Goal: Task Accomplishment & Management: Manage account settings

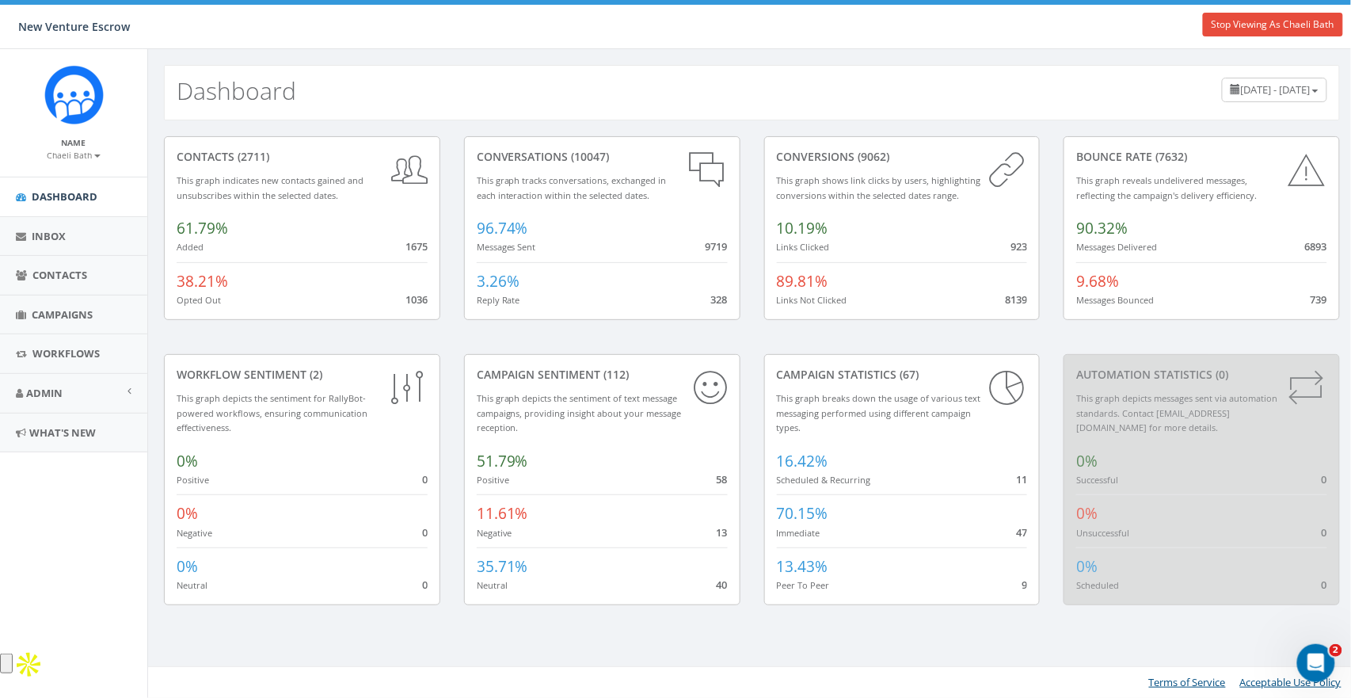
click at [421, 119] on div "Dashboard July 16, 2025 - October 14, 2025" at bounding box center [752, 92] width 1176 height 55
click at [53, 349] on span "Workflows" at bounding box center [65, 353] width 67 height 14
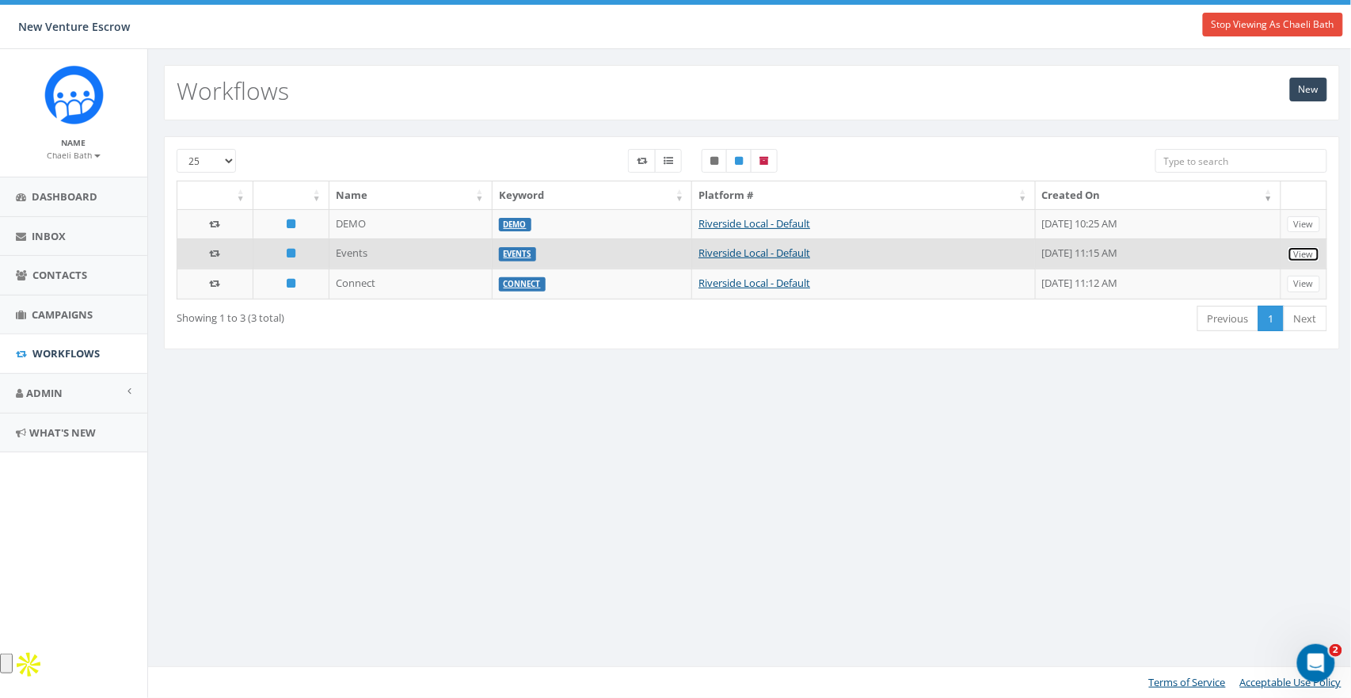
click at [1309, 250] on link "View" at bounding box center [1304, 254] width 32 height 17
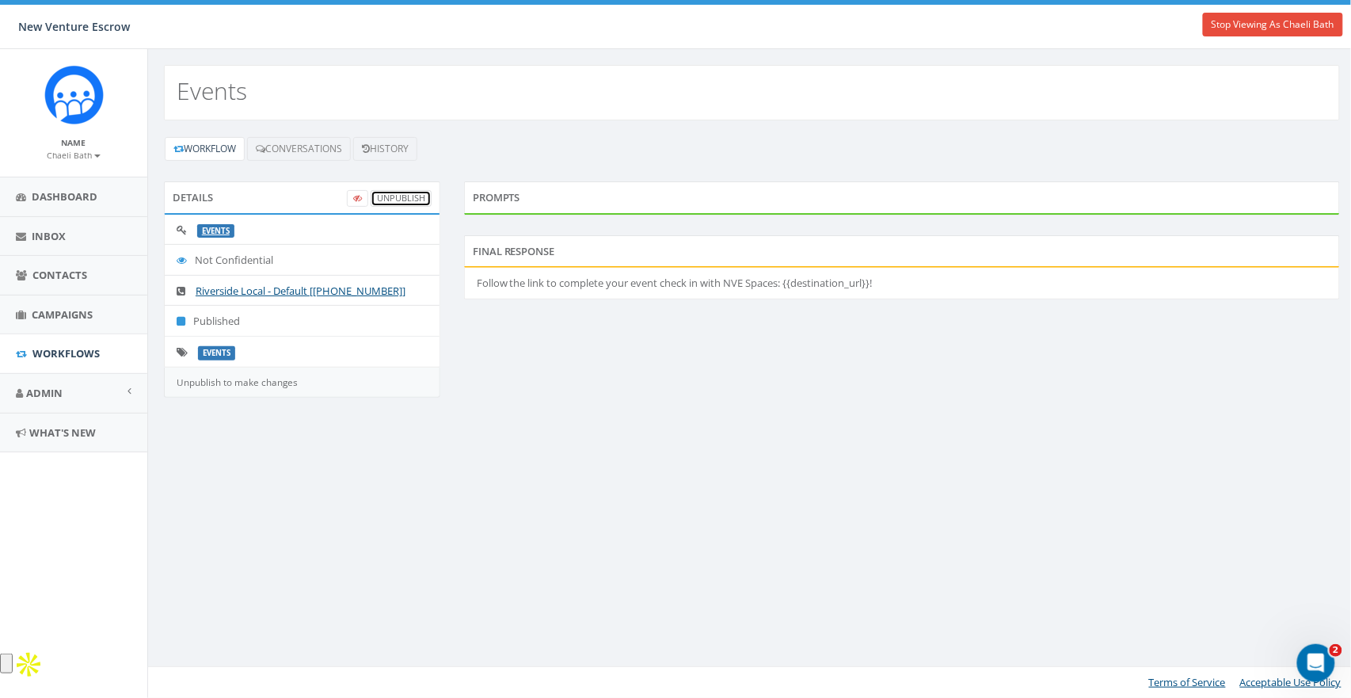
click at [402, 196] on link "UnPublish" at bounding box center [401, 198] width 61 height 17
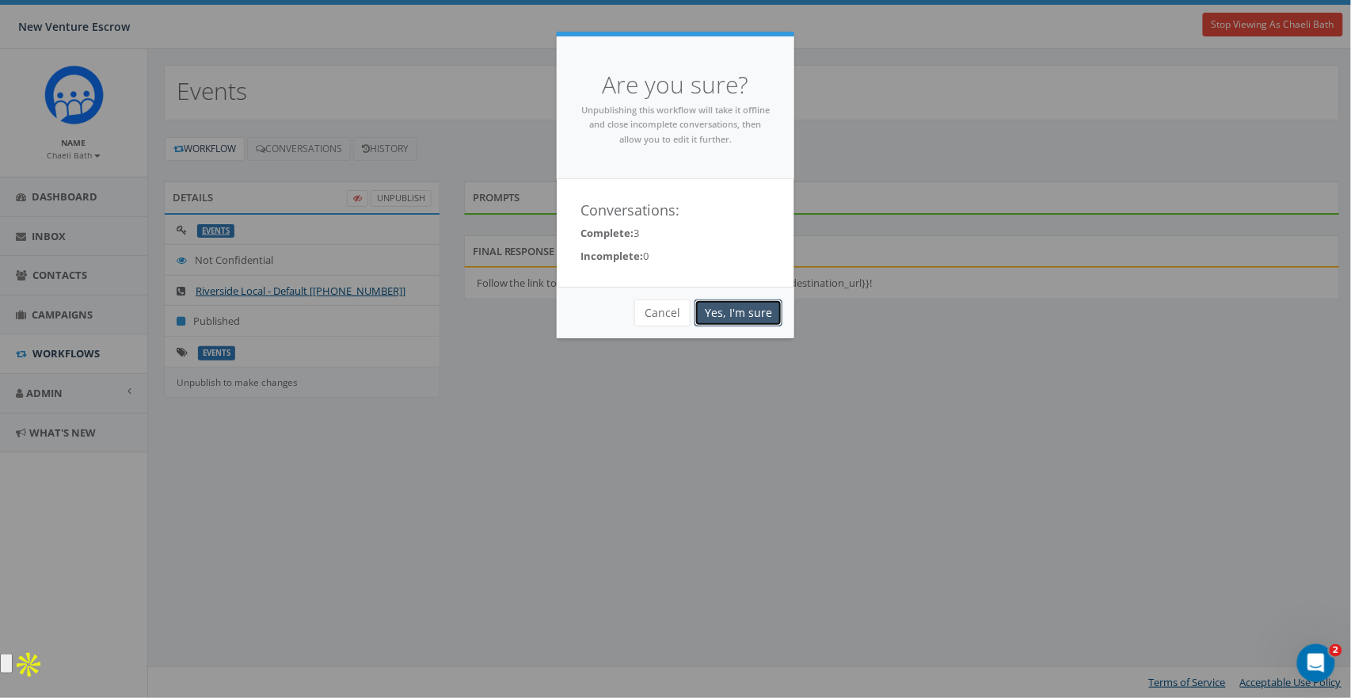
click at [749, 310] on link "Yes, I'm sure" at bounding box center [739, 312] width 88 height 27
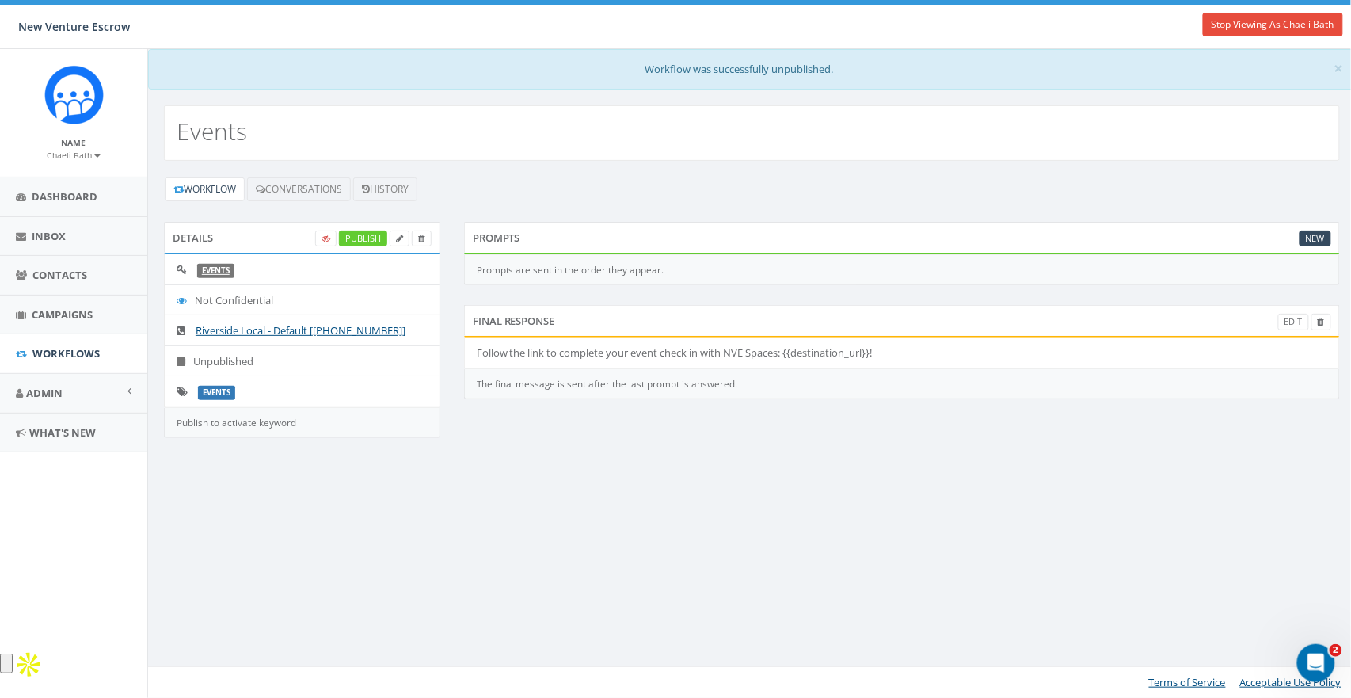
click at [1294, 330] on div "Final Response Edit" at bounding box center [902, 321] width 876 height 32
click at [1294, 328] on link "Edit" at bounding box center [1294, 322] width 31 height 17
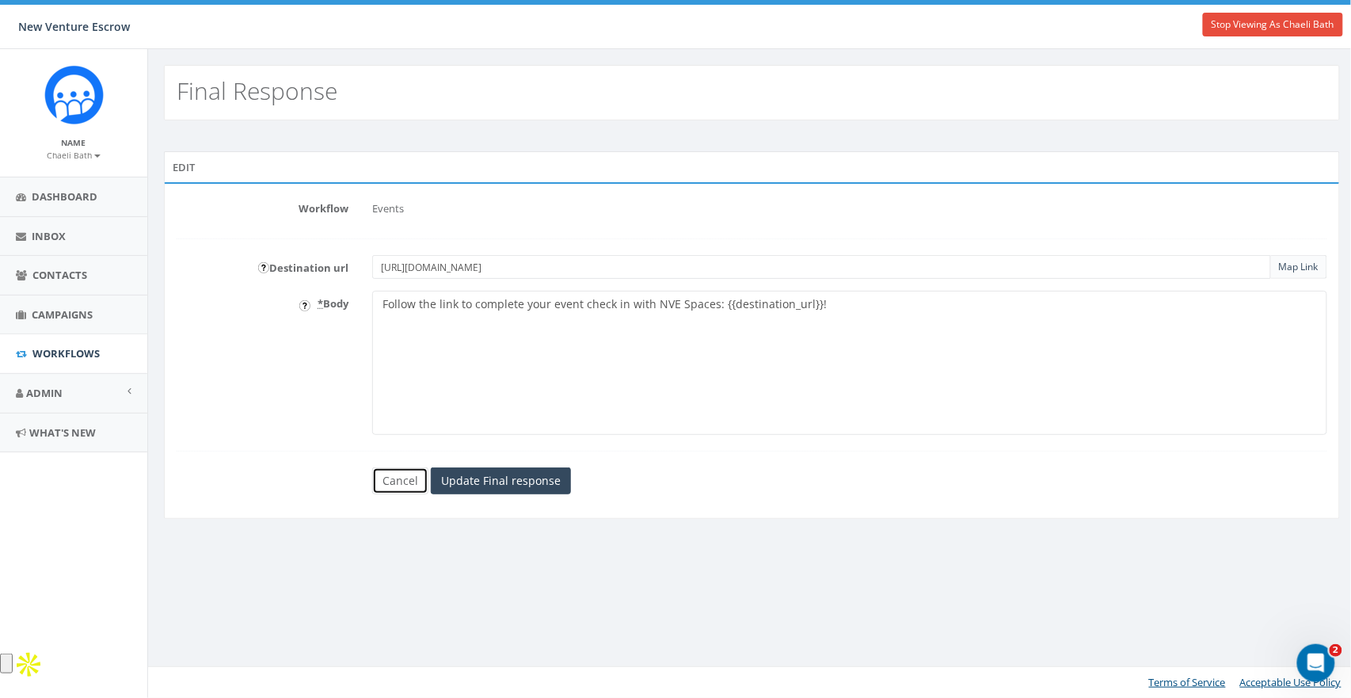
click at [399, 479] on link "Cancel" at bounding box center [400, 480] width 56 height 27
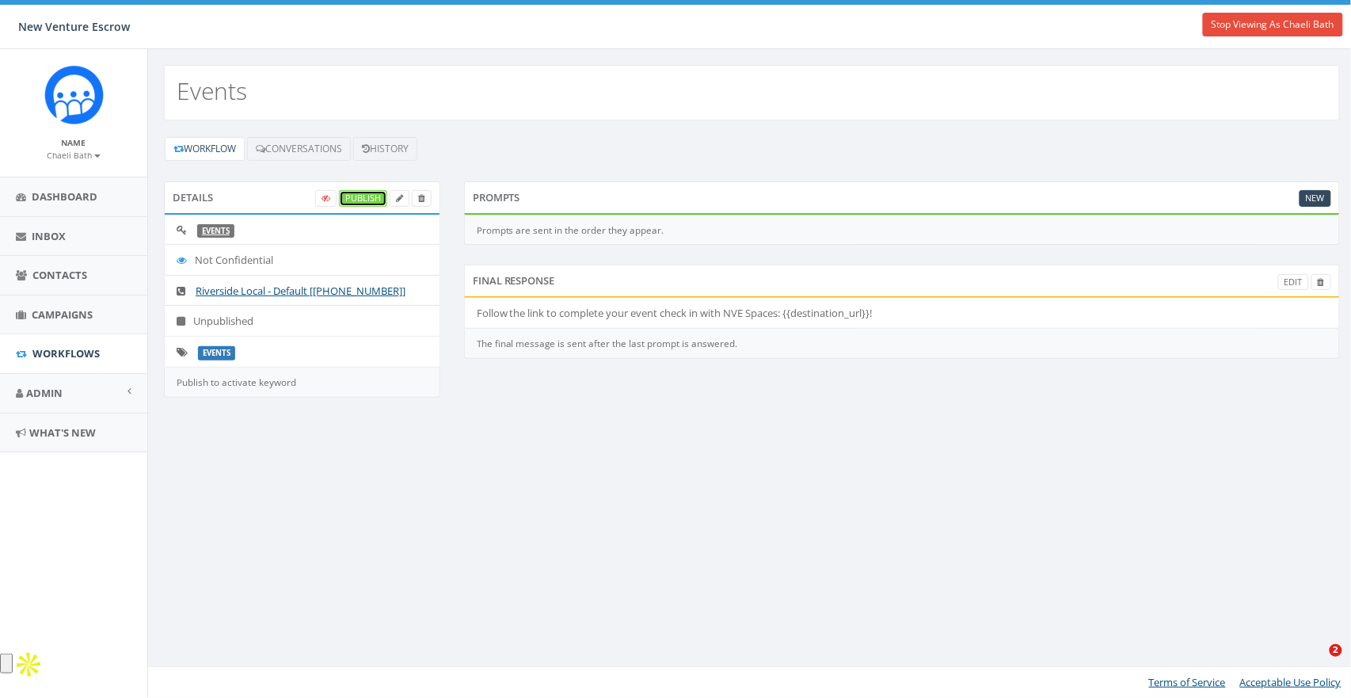
click at [366, 201] on link "Publish" at bounding box center [363, 198] width 48 height 17
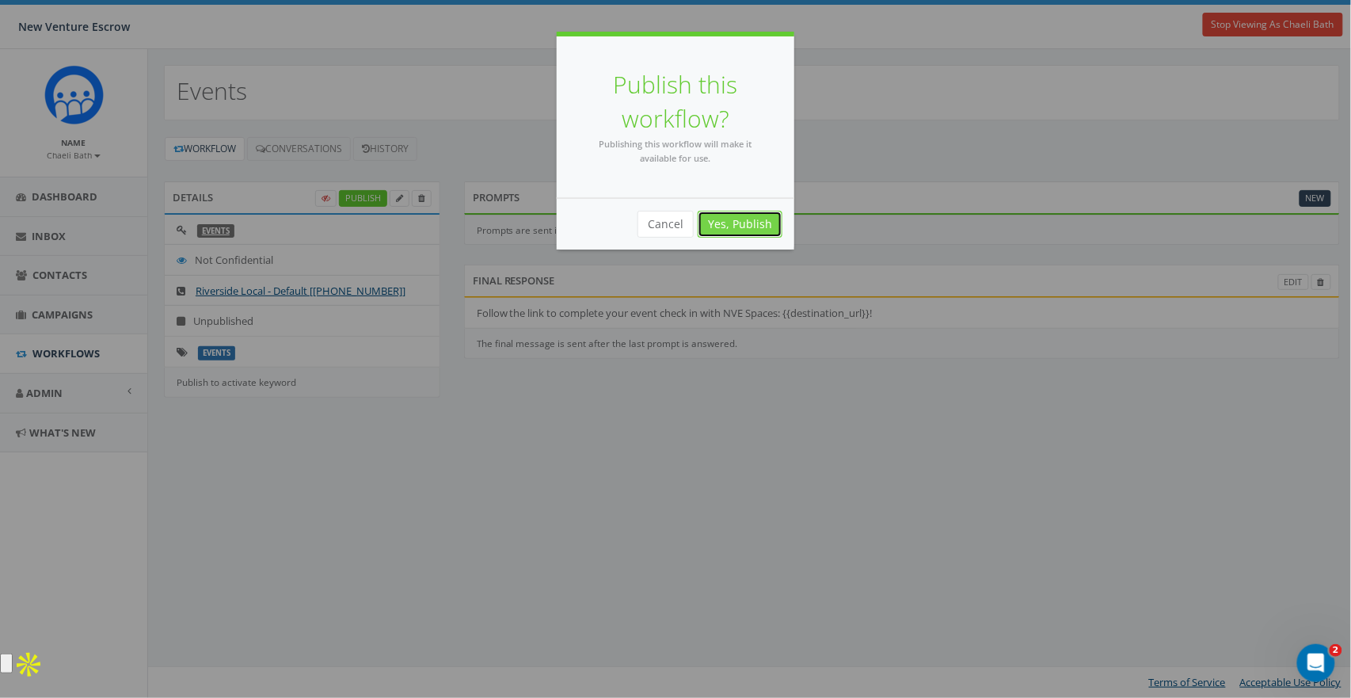
click at [741, 223] on link "Yes, Publish" at bounding box center [740, 224] width 85 height 27
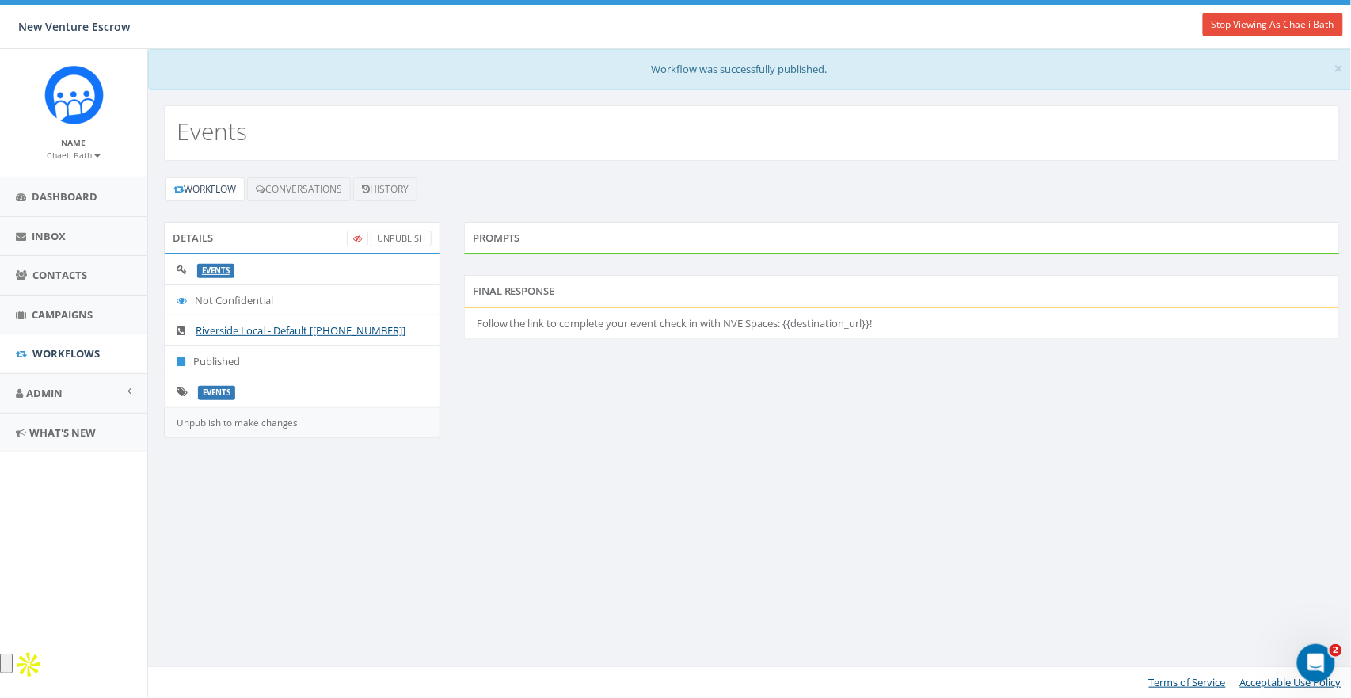
click at [773, 654] on div "× Workflow was successfully published. Events Workflow Conversations History De…" at bounding box center [751, 373] width 1209 height 649
click at [657, 505] on div "× Workflow was successfully published. Events Workflow Conversations History De…" at bounding box center [751, 373] width 1209 height 649
click at [625, 417] on div "Details UnPublish EVENTS Not Confidential Riverside Local - Default [+1 951-540…" at bounding box center [752, 340] width 1200 height 236
click at [694, 395] on div "Details UnPublish EVENTS Not Confidential Riverside Local - Default [+1 951-540…" at bounding box center [752, 340] width 1200 height 236
click at [19, 393] on icon at bounding box center [19, 393] width 7 height 10
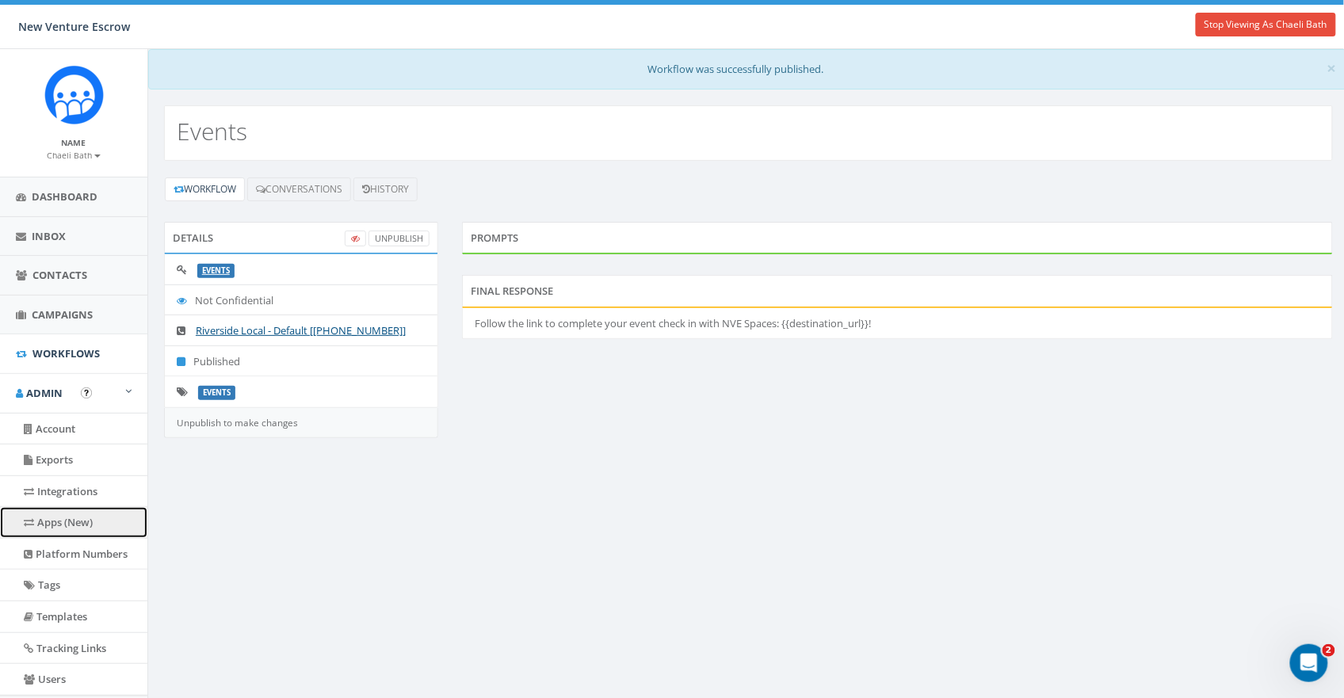
click at [67, 521] on link "Apps (New)" at bounding box center [73, 522] width 147 height 31
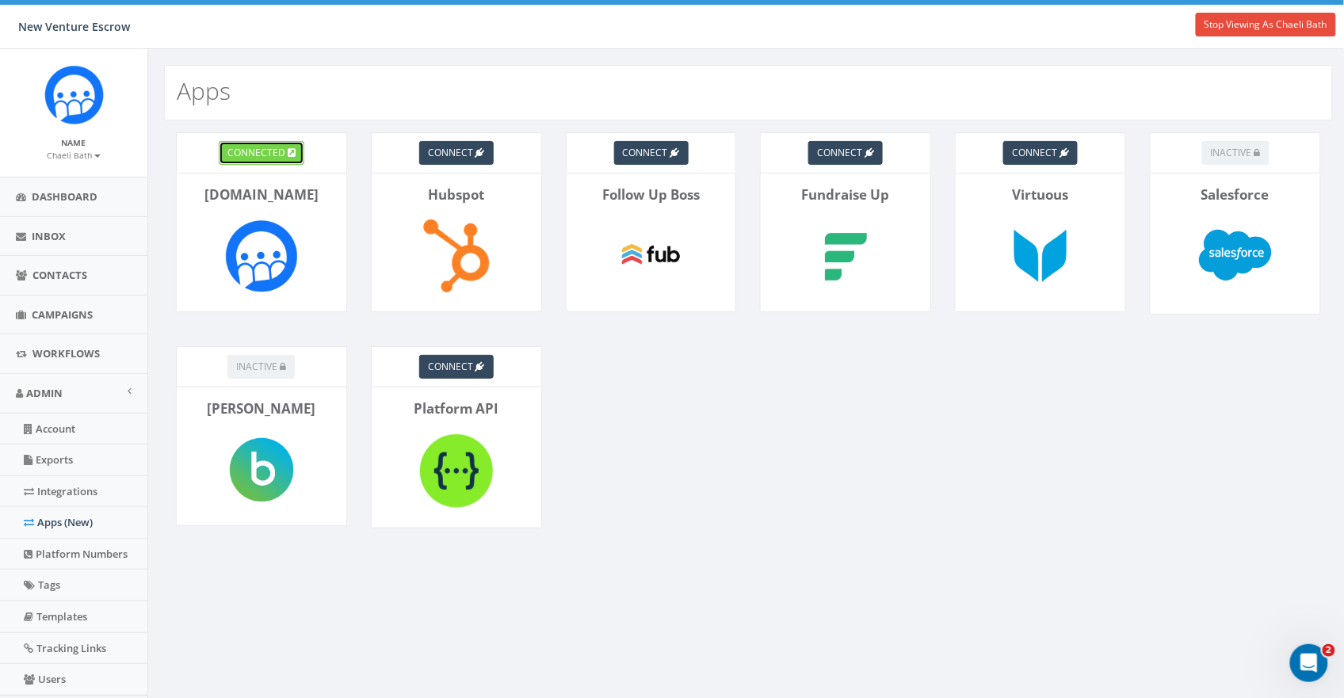
click at [269, 157] on span "connected" at bounding box center [256, 152] width 58 height 13
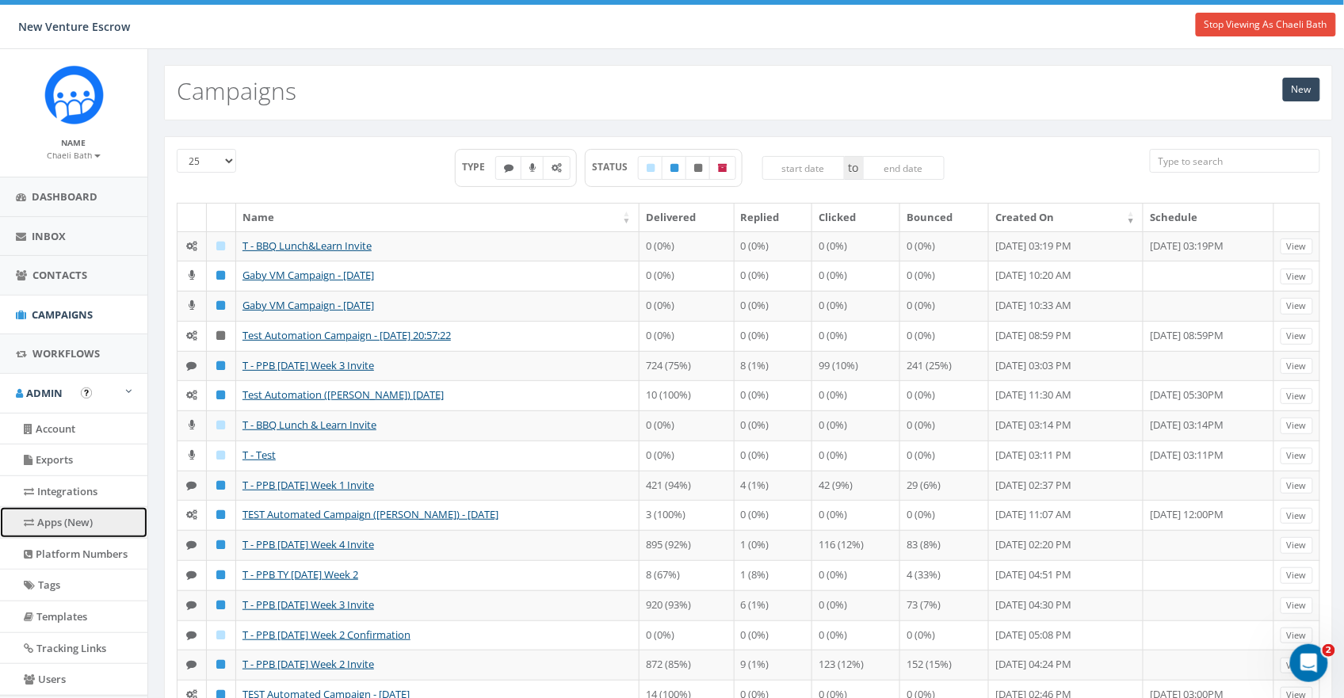
click at [68, 522] on link "Apps (New)" at bounding box center [73, 522] width 147 height 31
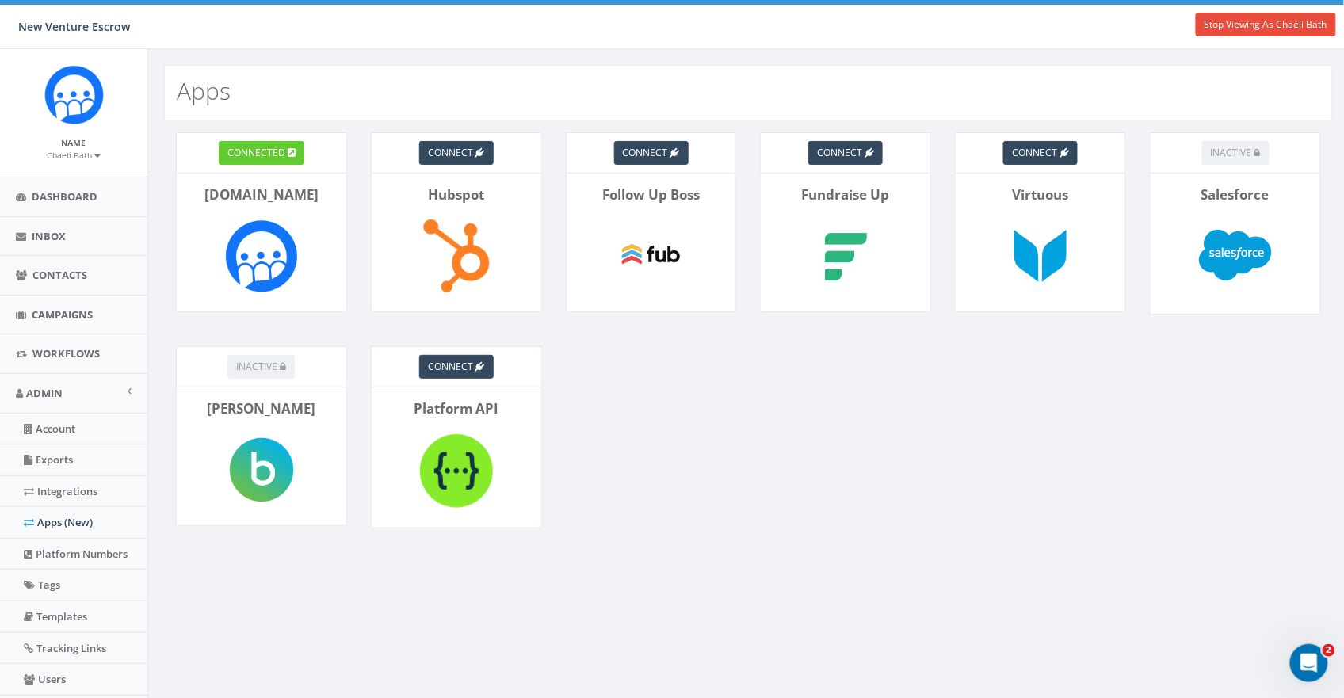
click at [721, 342] on div "connected [DOMAIN_NAME] connect Hubspot connect Follow Up Boss connect Fundrais…" at bounding box center [748, 358] width 1200 height 476
click at [71, 107] on img at bounding box center [73, 94] width 59 height 59
click at [265, 149] on span "connected" at bounding box center [256, 152] width 58 height 13
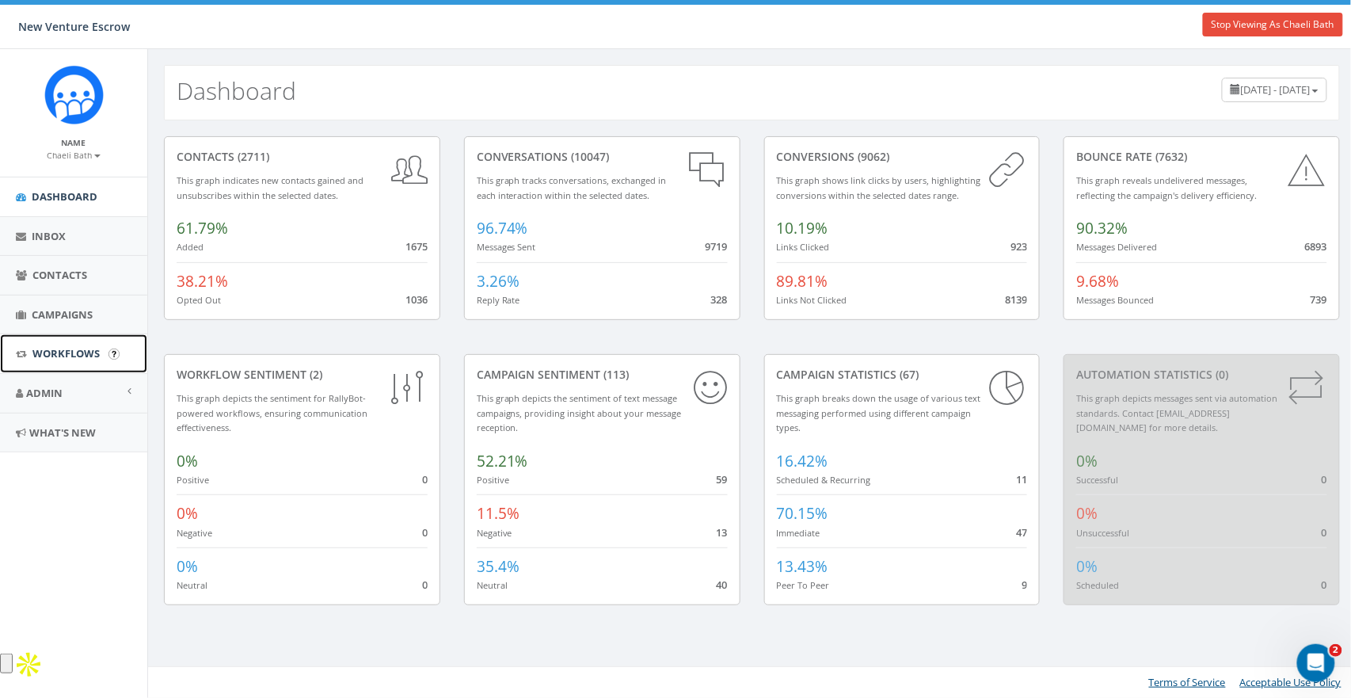
click at [58, 354] on span "Workflows" at bounding box center [65, 353] width 67 height 14
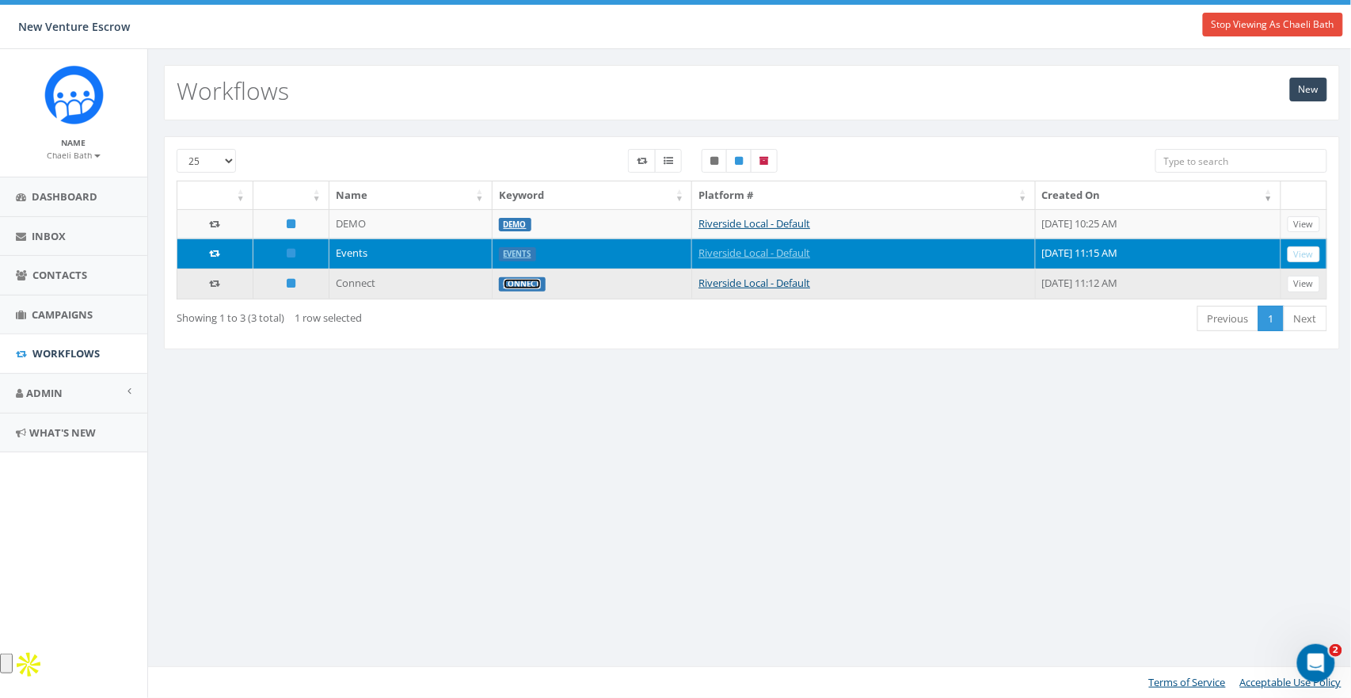
click at [504, 286] on link "Connect" at bounding box center [522, 284] width 37 height 10
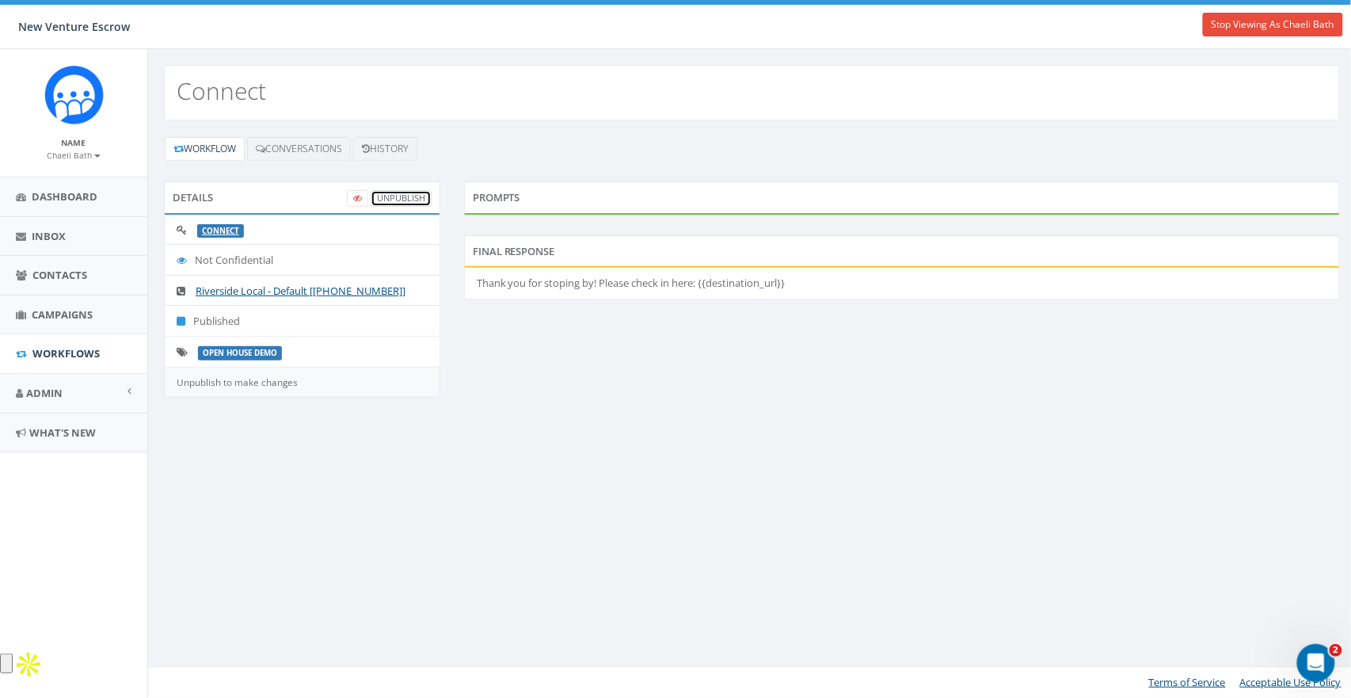
click at [406, 200] on link "UnPublish" at bounding box center [401, 198] width 61 height 17
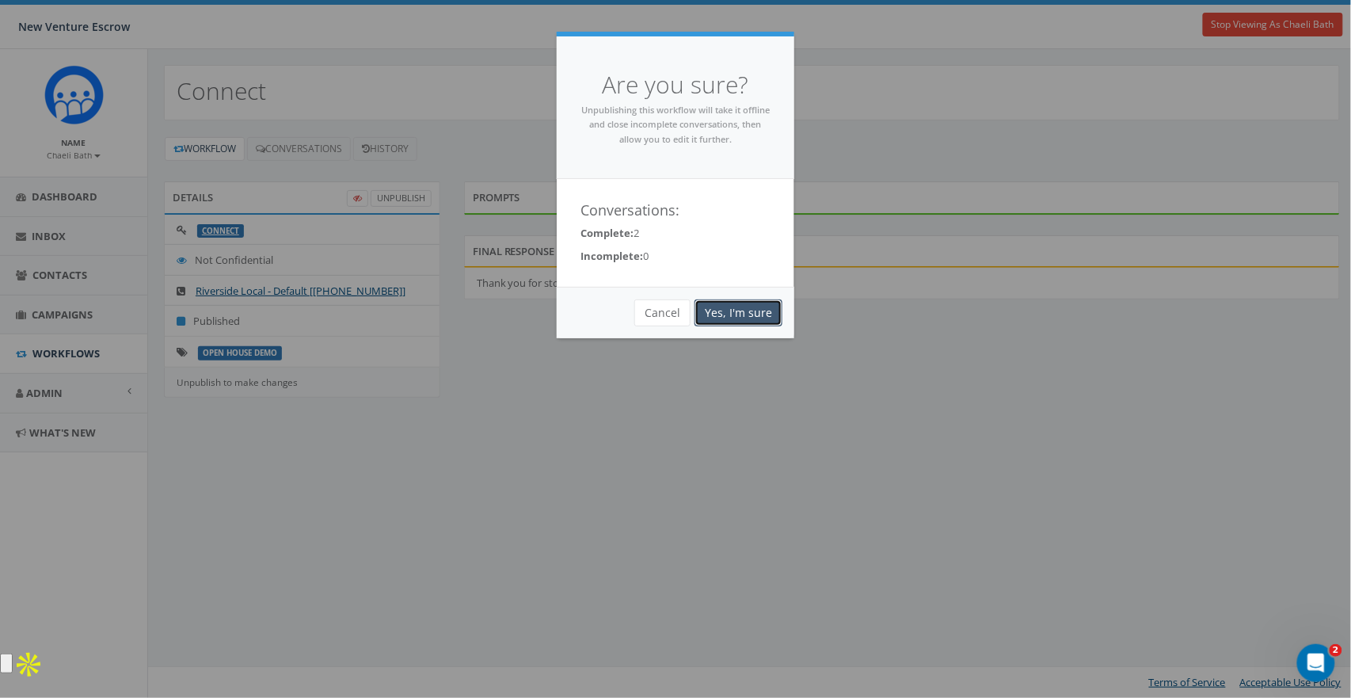
click at [753, 315] on link "Yes, I'm sure" at bounding box center [739, 312] width 88 height 27
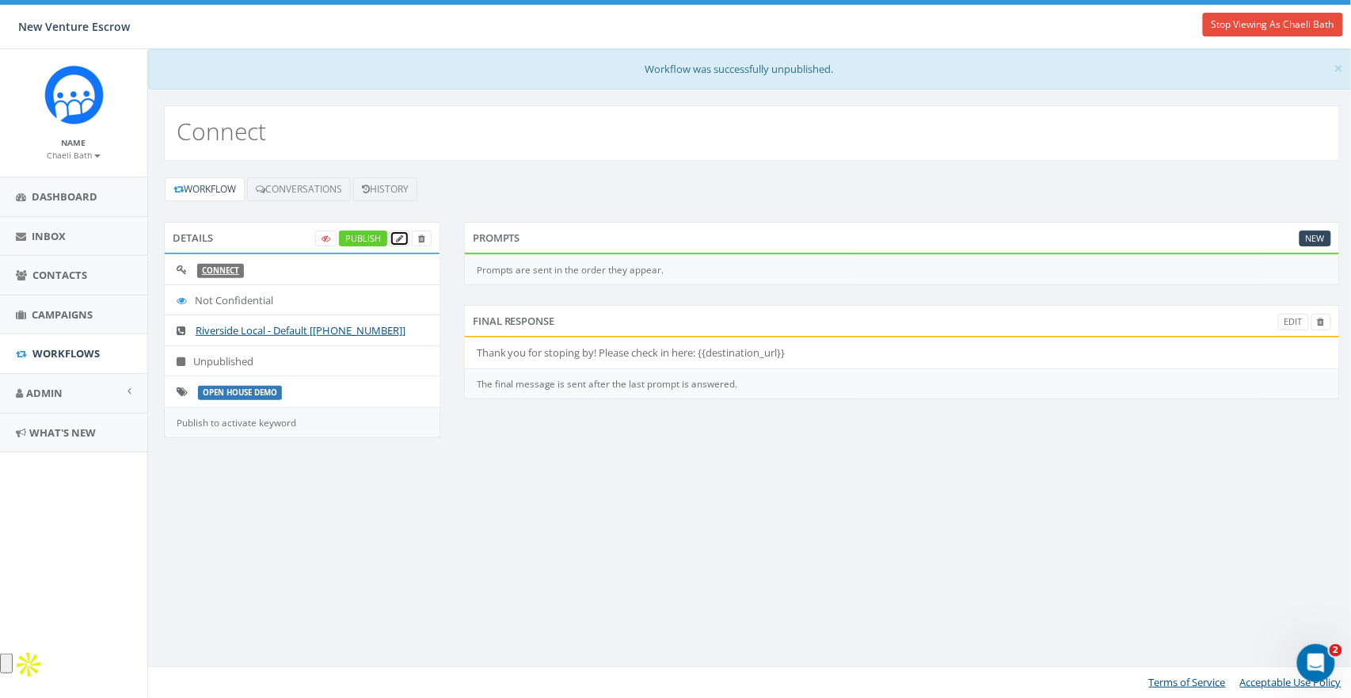
click at [399, 239] on icon at bounding box center [399, 238] width 7 height 9
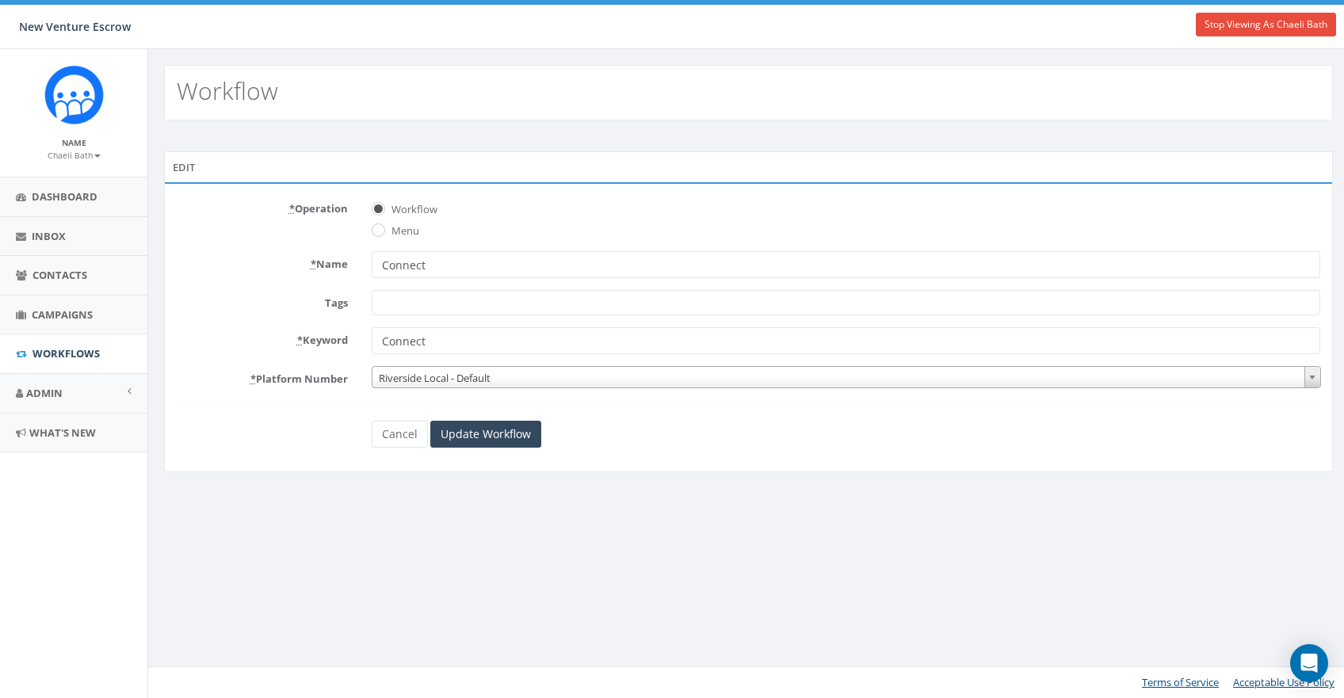
select select
drag, startPoint x: 302, startPoint y: 332, endPoint x: 315, endPoint y: 336, distance: 13.3
click at [302, 332] on label "* Keyword" at bounding box center [263, 337] width 196 height 21
click at [372, 332] on input "Connect" at bounding box center [849, 340] width 955 height 27
click at [455, 379] on span "Riverside Local - Default" at bounding box center [846, 378] width 947 height 22
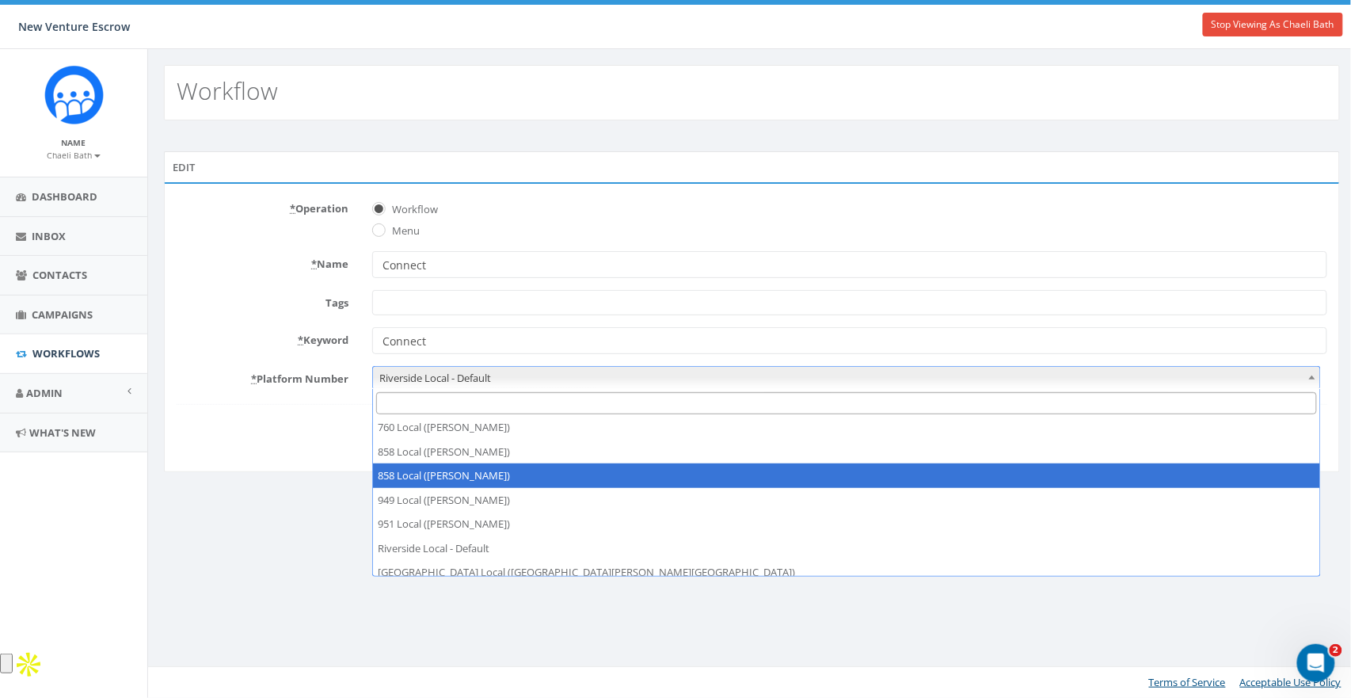
scroll to position [44, 0]
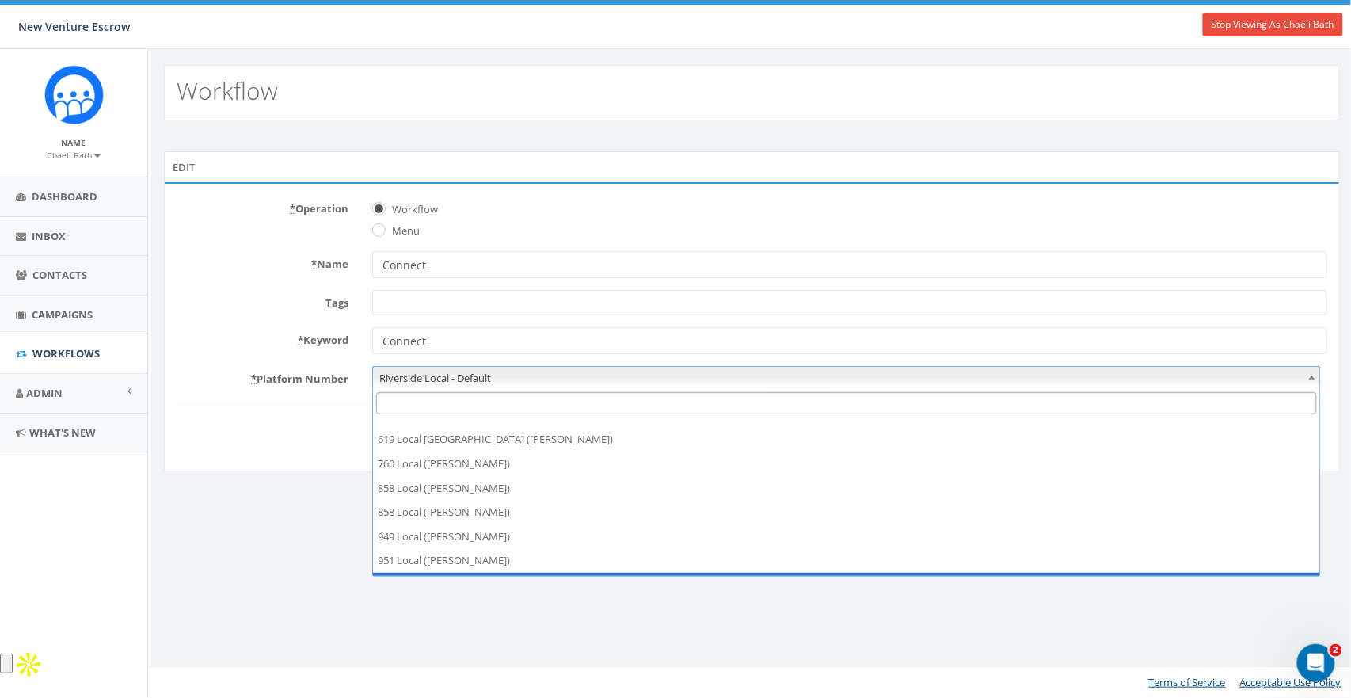
click at [490, 380] on span "Riverside Local - Default" at bounding box center [846, 378] width 947 height 22
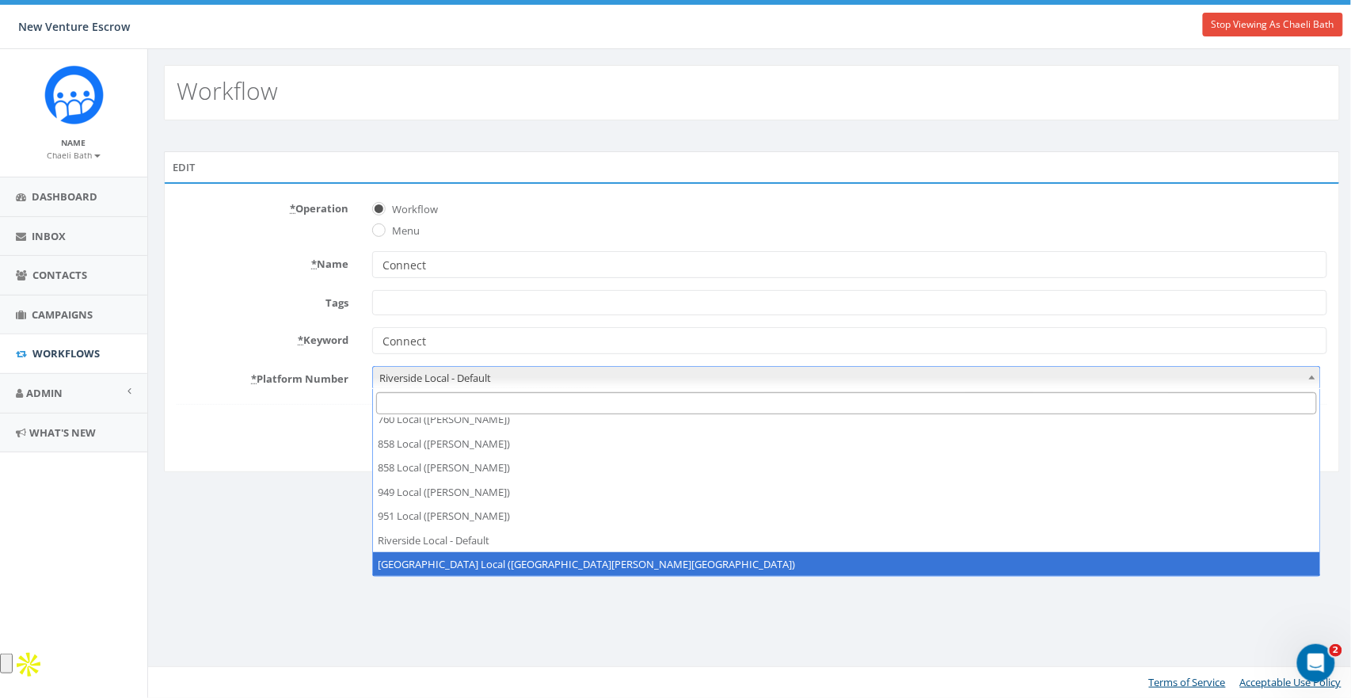
select select "6964756"
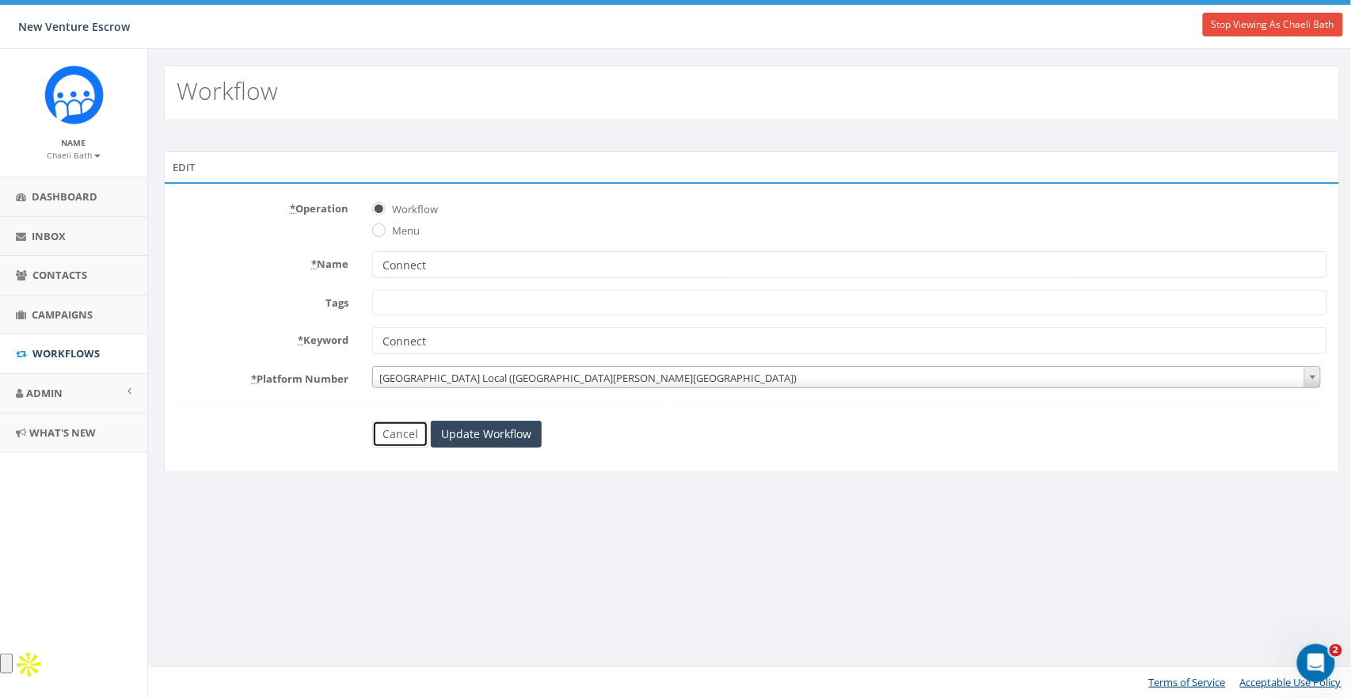
click at [395, 432] on link "Cancel" at bounding box center [400, 434] width 56 height 27
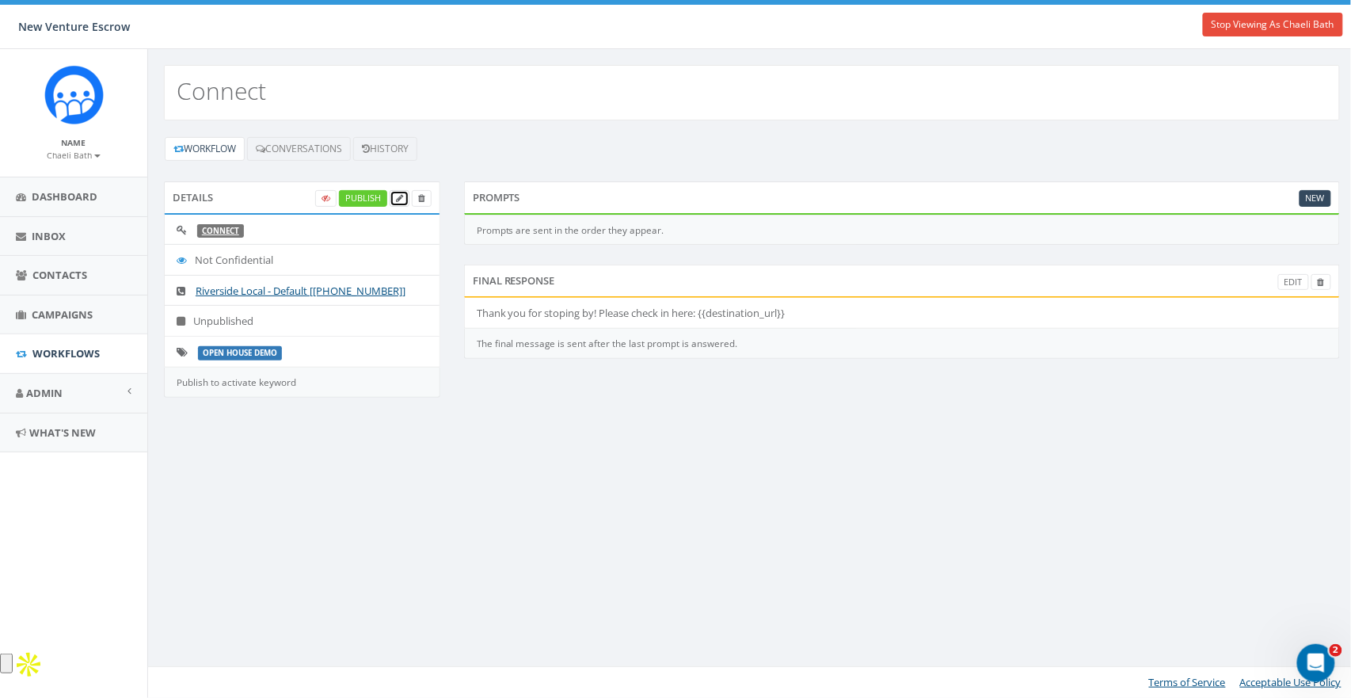
click at [401, 198] on icon at bounding box center [399, 198] width 7 height 9
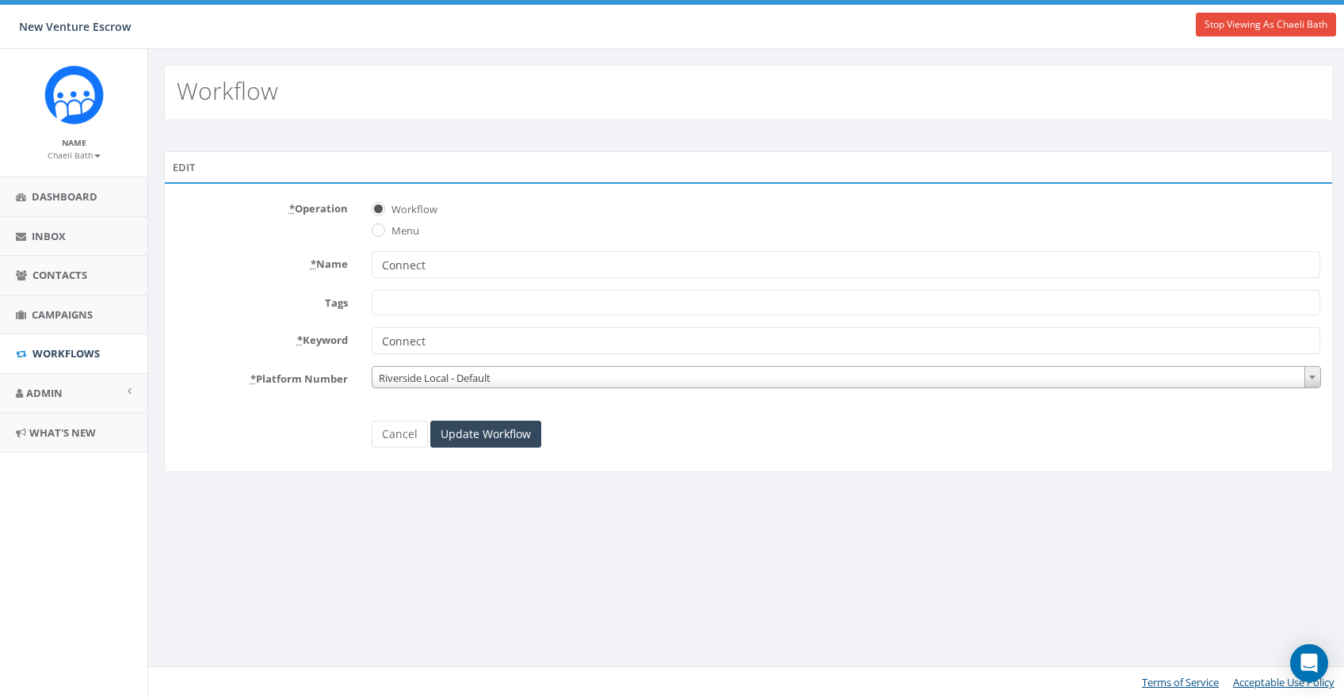
select select
click at [437, 379] on span "Riverside Local - Default" at bounding box center [846, 378] width 947 height 22
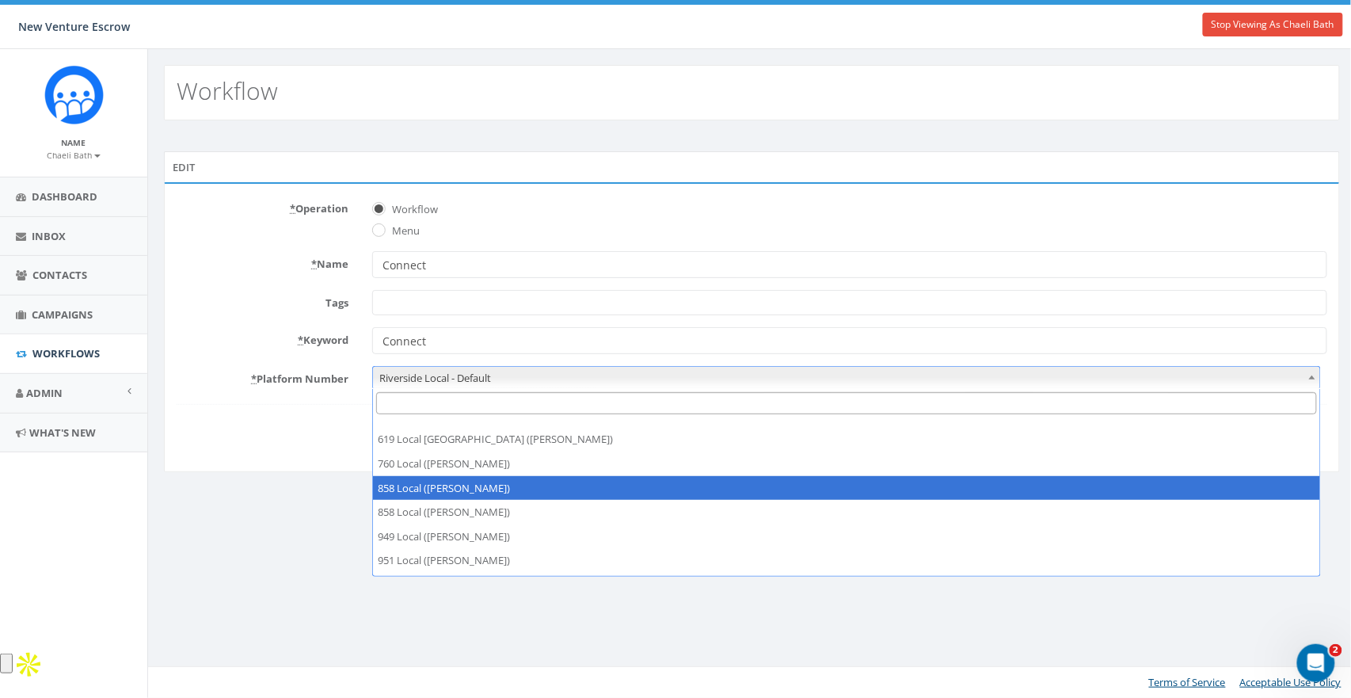
scroll to position [44, 0]
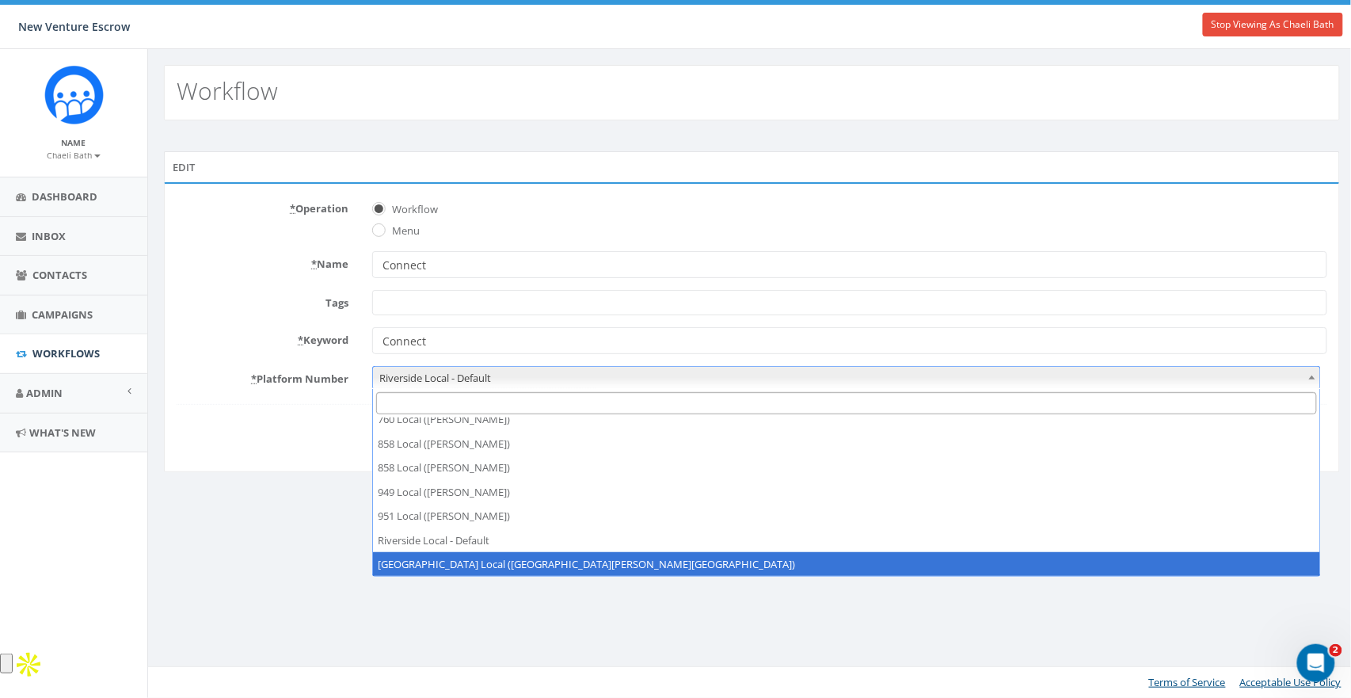
select select "6964756"
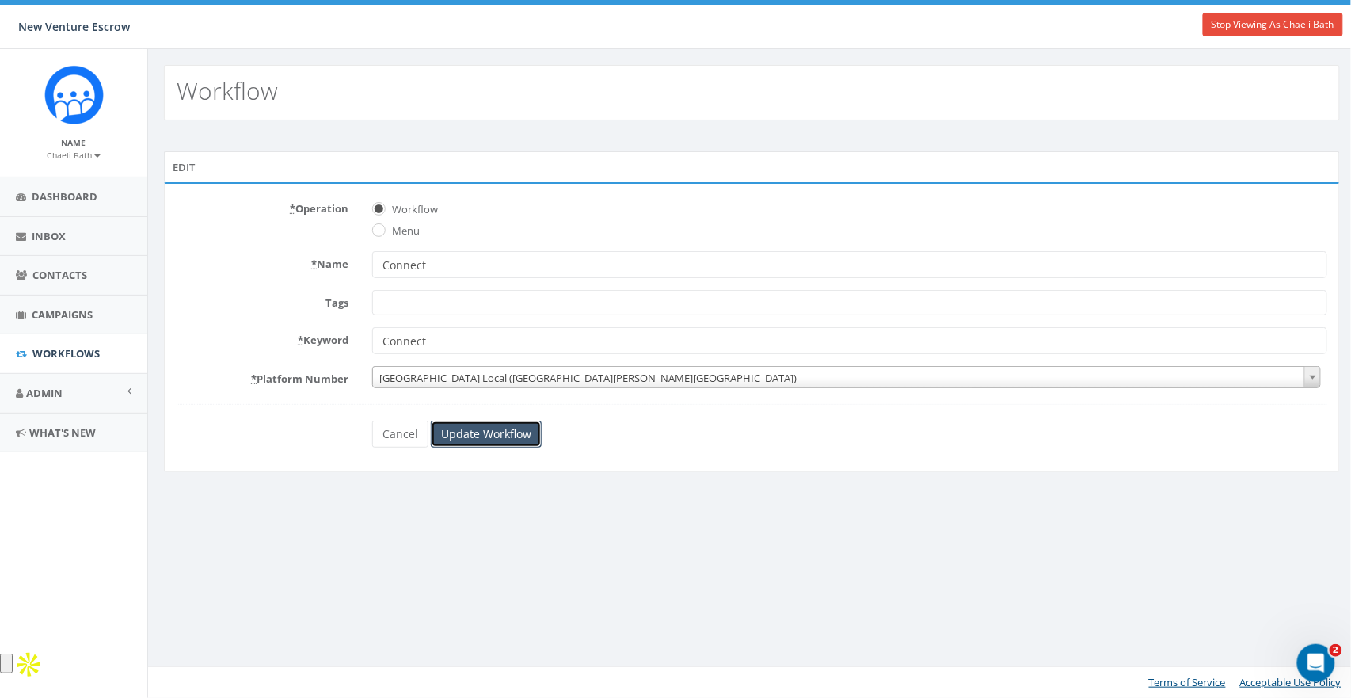
click at [483, 437] on input "Update Workflow" at bounding box center [486, 434] width 111 height 27
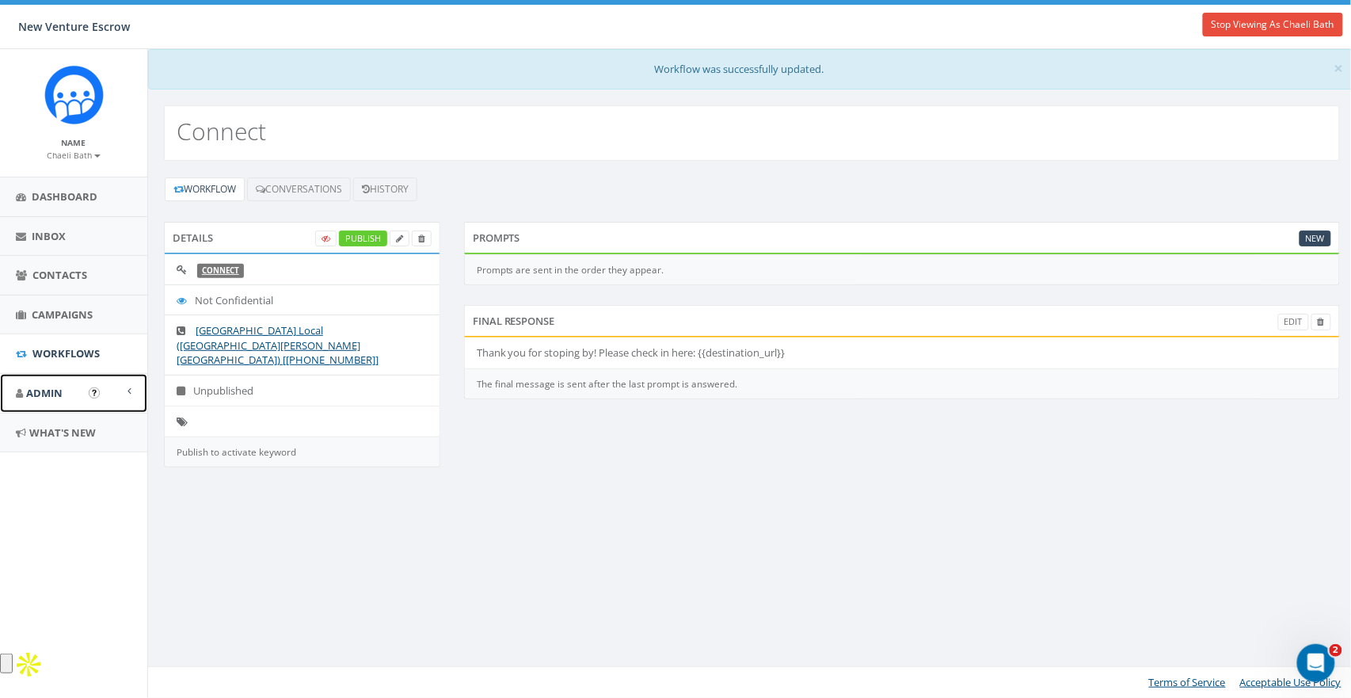
click at [44, 395] on span "Admin" at bounding box center [44, 393] width 36 height 14
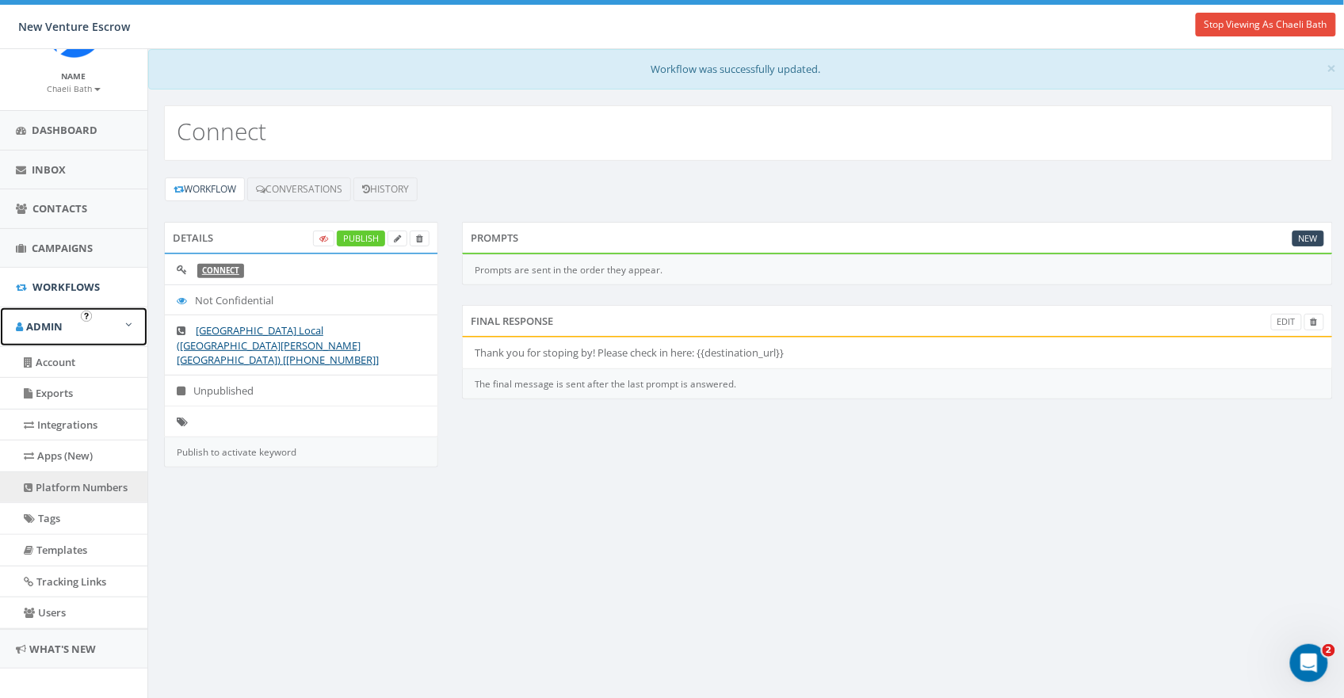
scroll to position [81, 0]
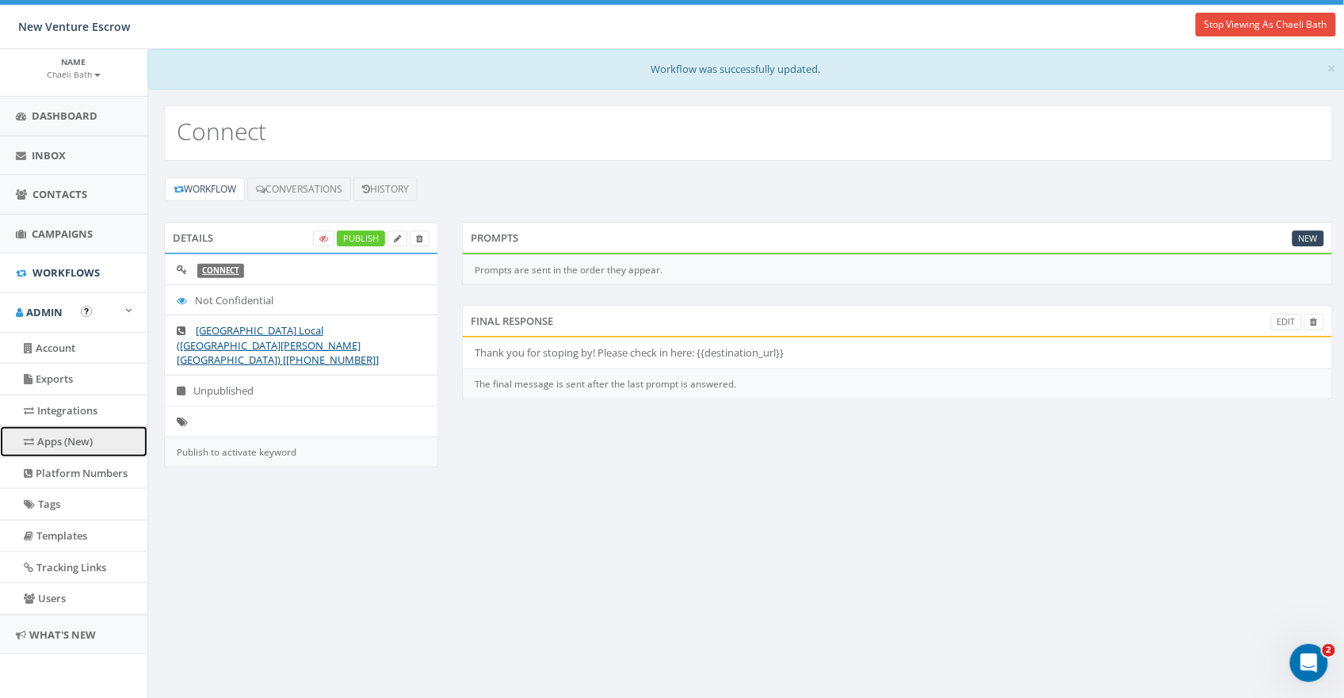
click at [55, 441] on link "Apps (New)" at bounding box center [73, 441] width 147 height 31
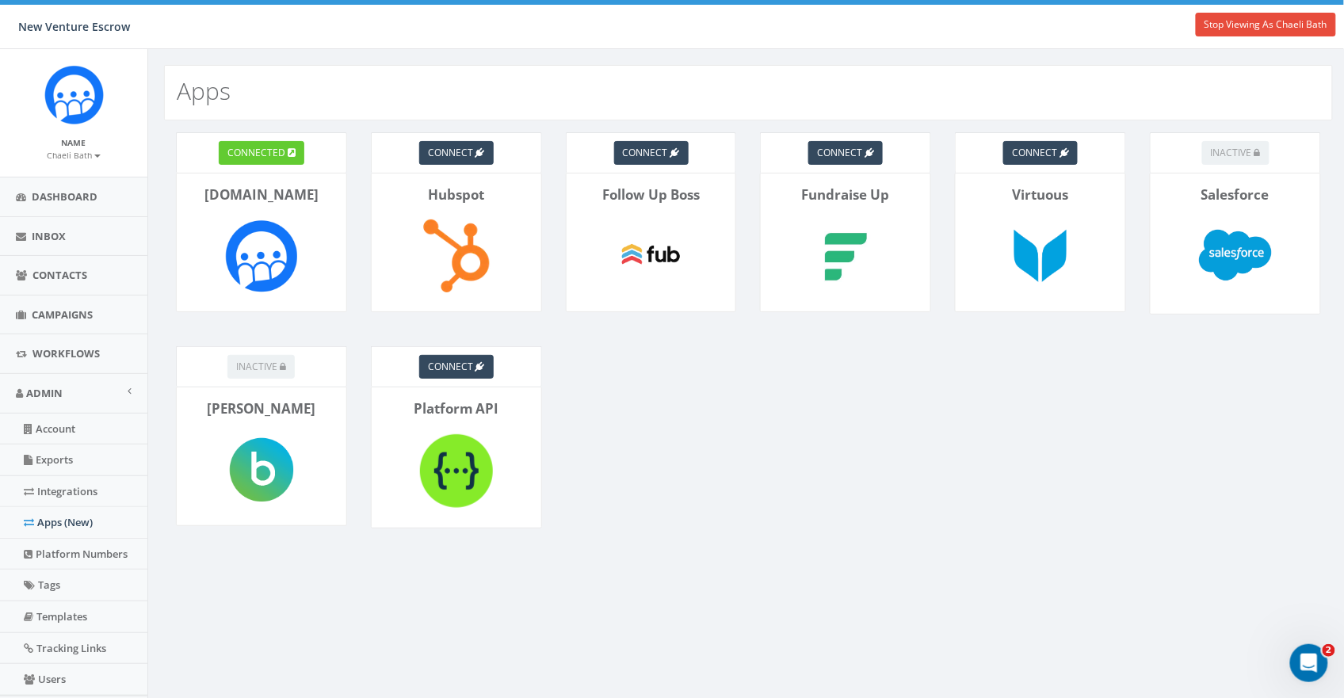
click at [280, 229] on img at bounding box center [261, 255] width 87 height 87
click at [270, 167] on div "connected" at bounding box center [261, 152] width 171 height 40
click at [268, 153] on span "connected" at bounding box center [256, 152] width 58 height 13
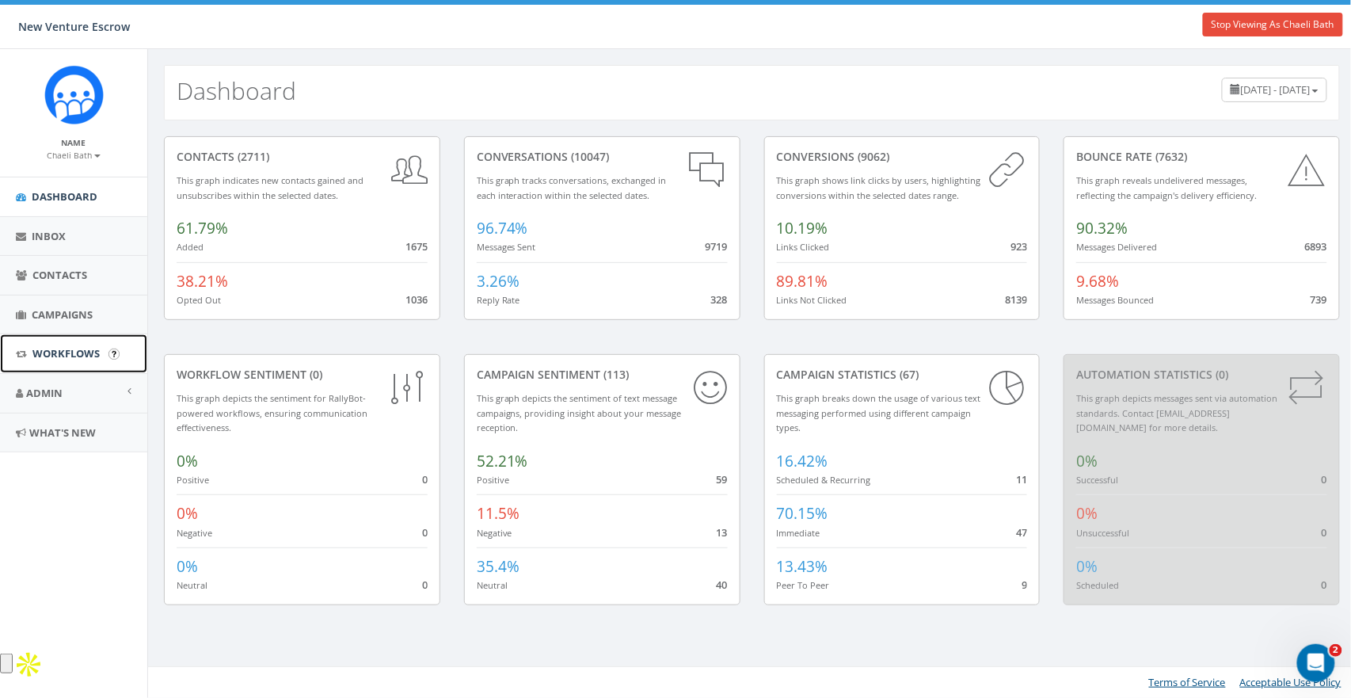
click at [49, 347] on span "Workflows" at bounding box center [65, 353] width 67 height 14
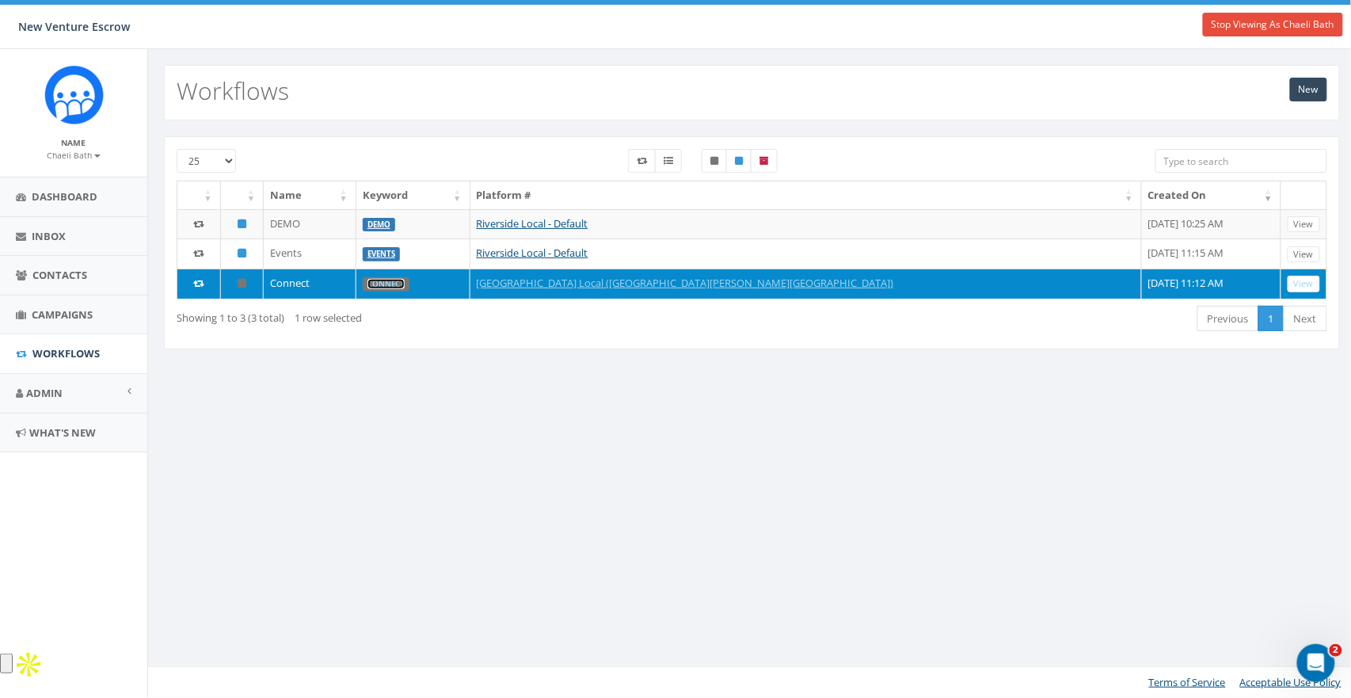
click at [405, 284] on link "Connect" at bounding box center [386, 284] width 37 height 10
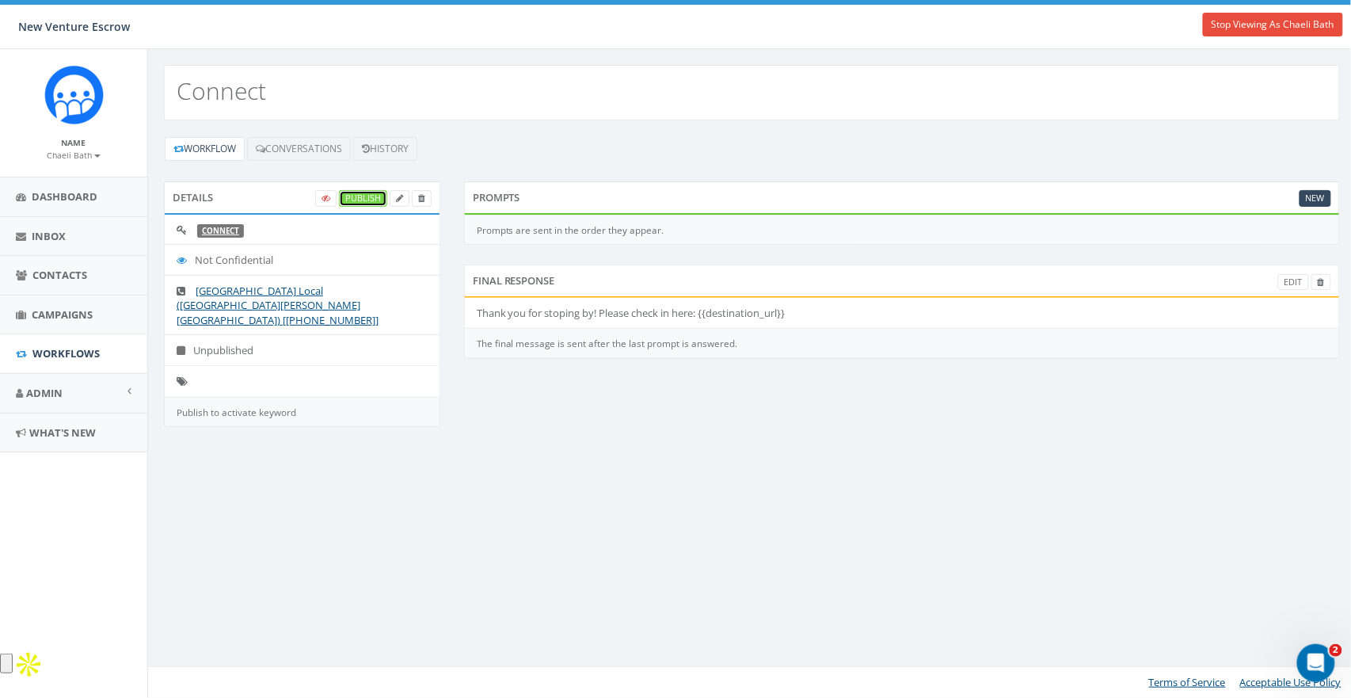
click at [360, 191] on link "Publish" at bounding box center [363, 198] width 48 height 17
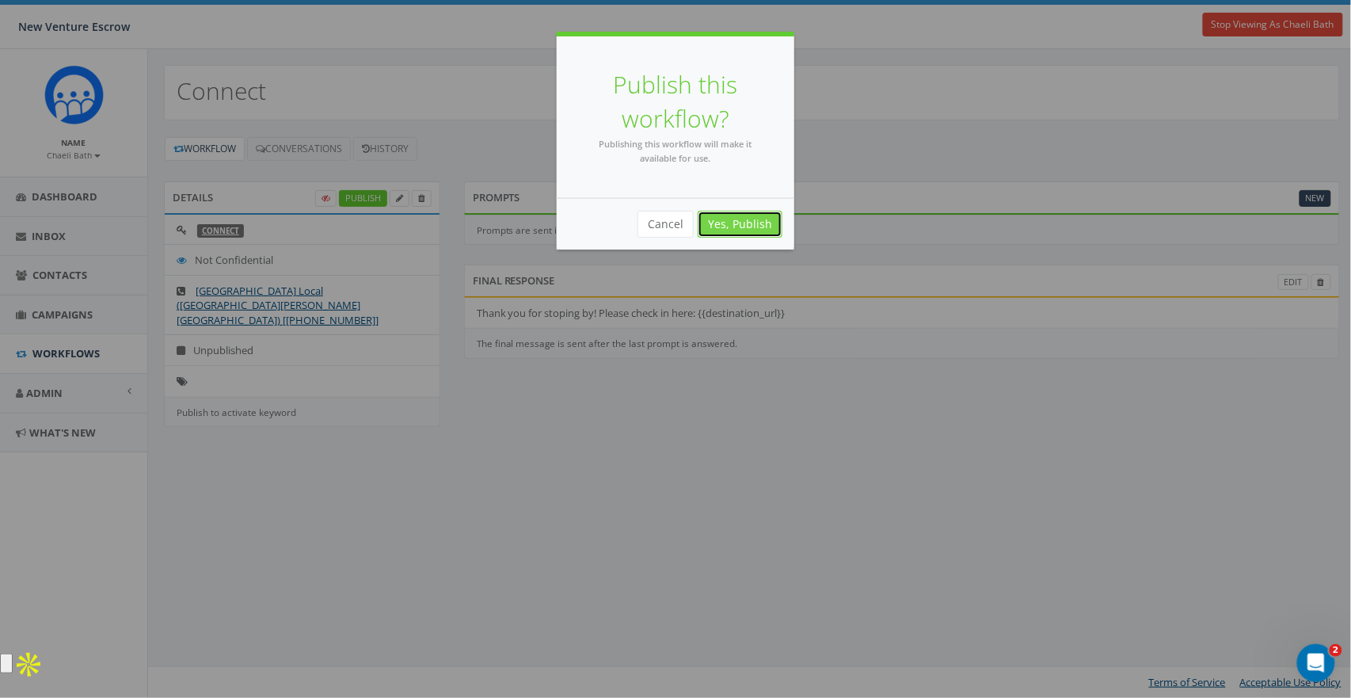
click at [736, 227] on link "Yes, Publish" at bounding box center [740, 224] width 85 height 27
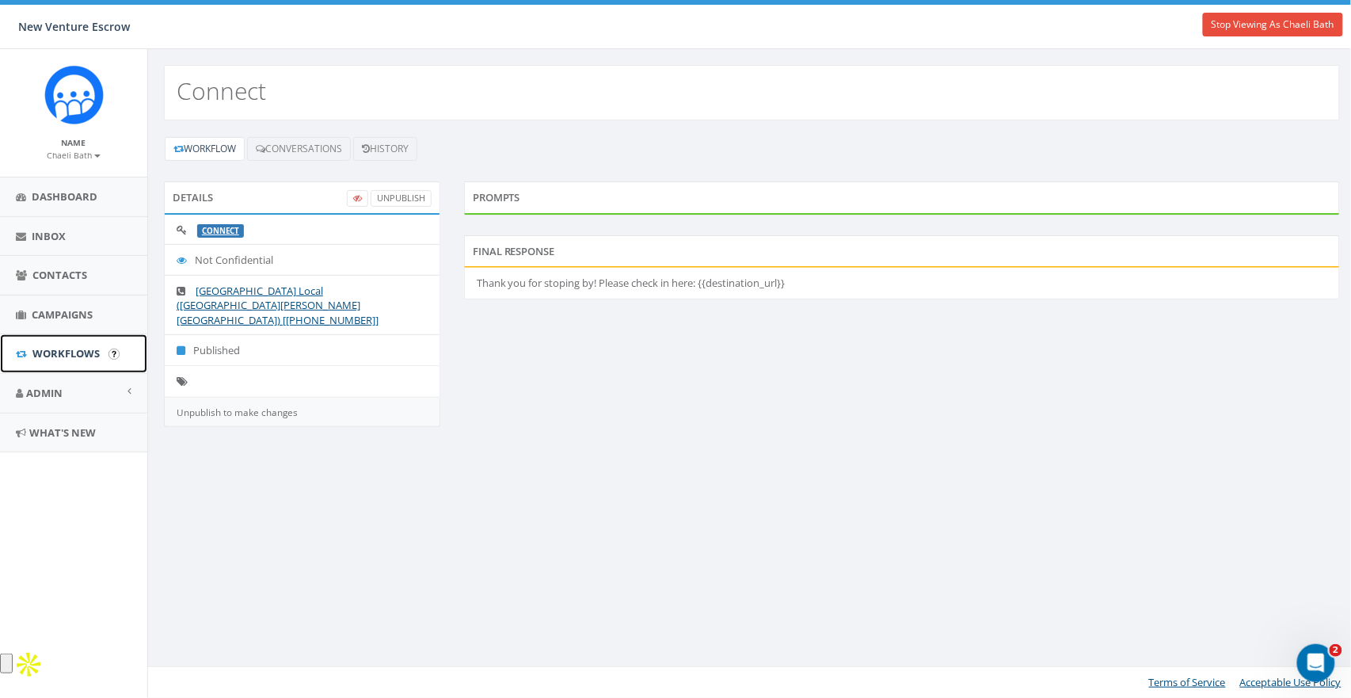
click at [55, 361] on link "Workflows" at bounding box center [73, 353] width 147 height 39
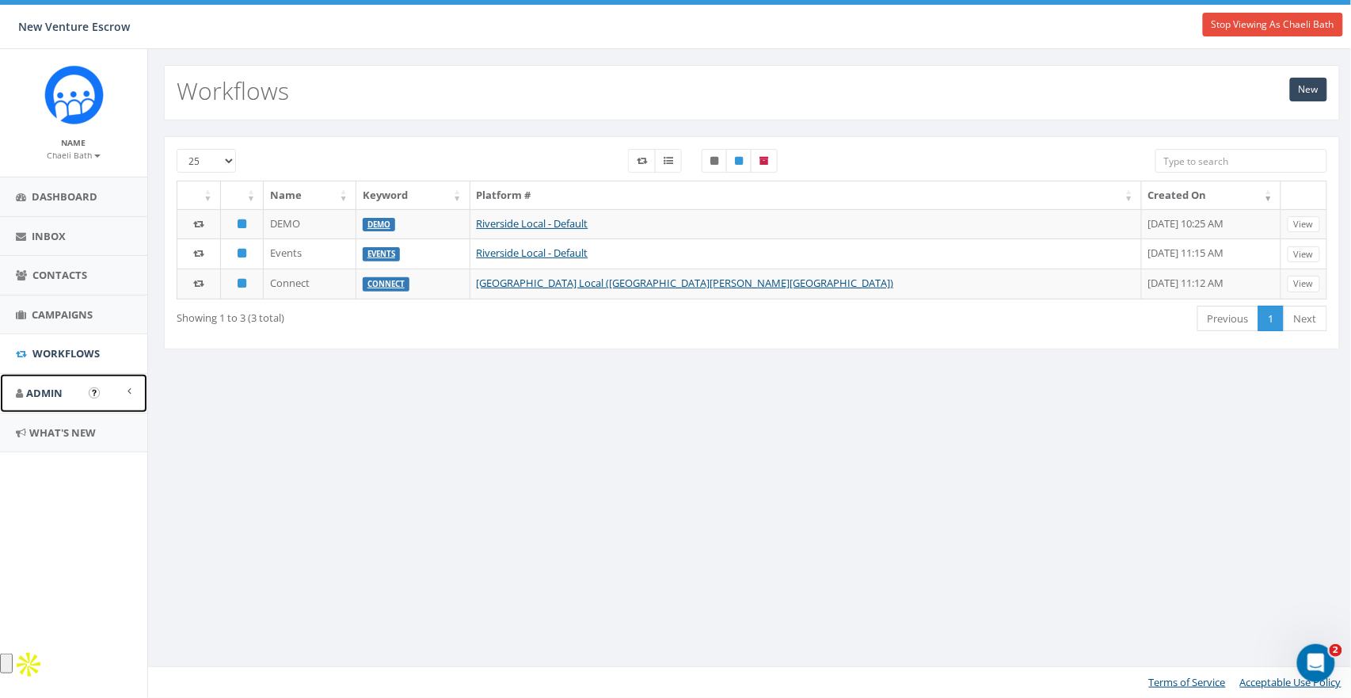
click at [29, 402] on link "Admin" at bounding box center [73, 393] width 147 height 39
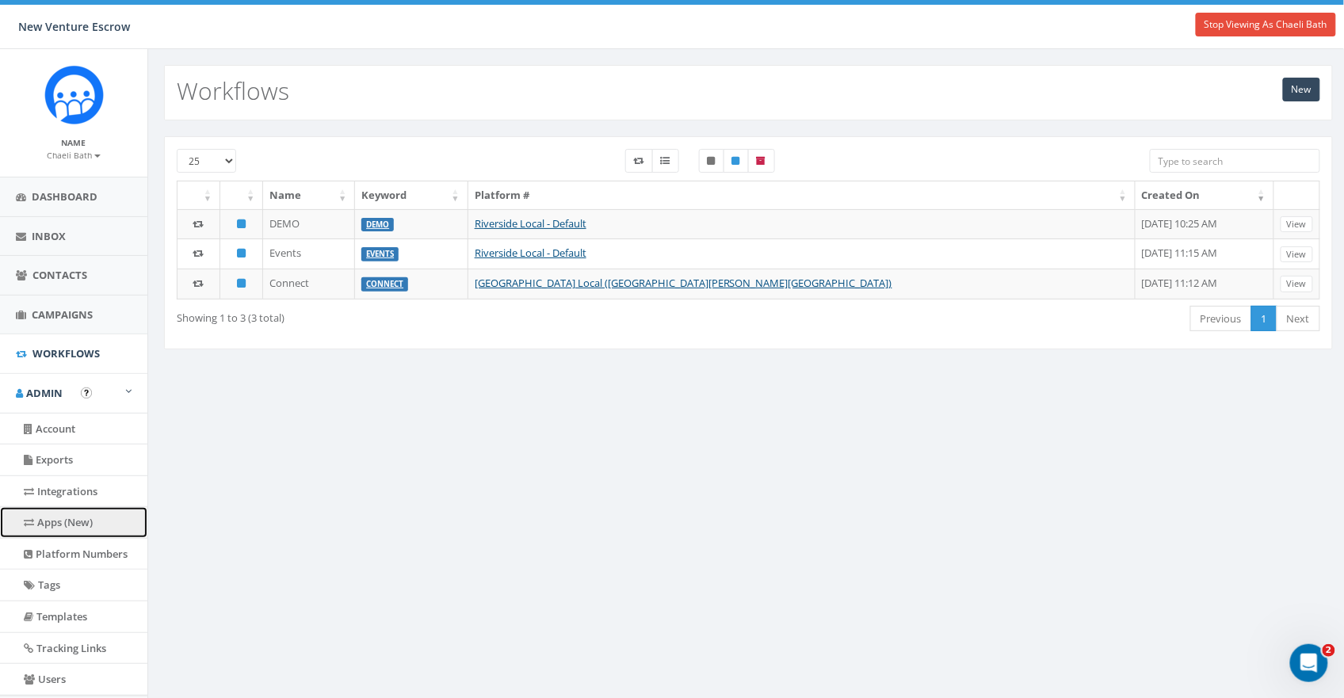
click at [68, 527] on link "Apps (New)" at bounding box center [73, 522] width 147 height 31
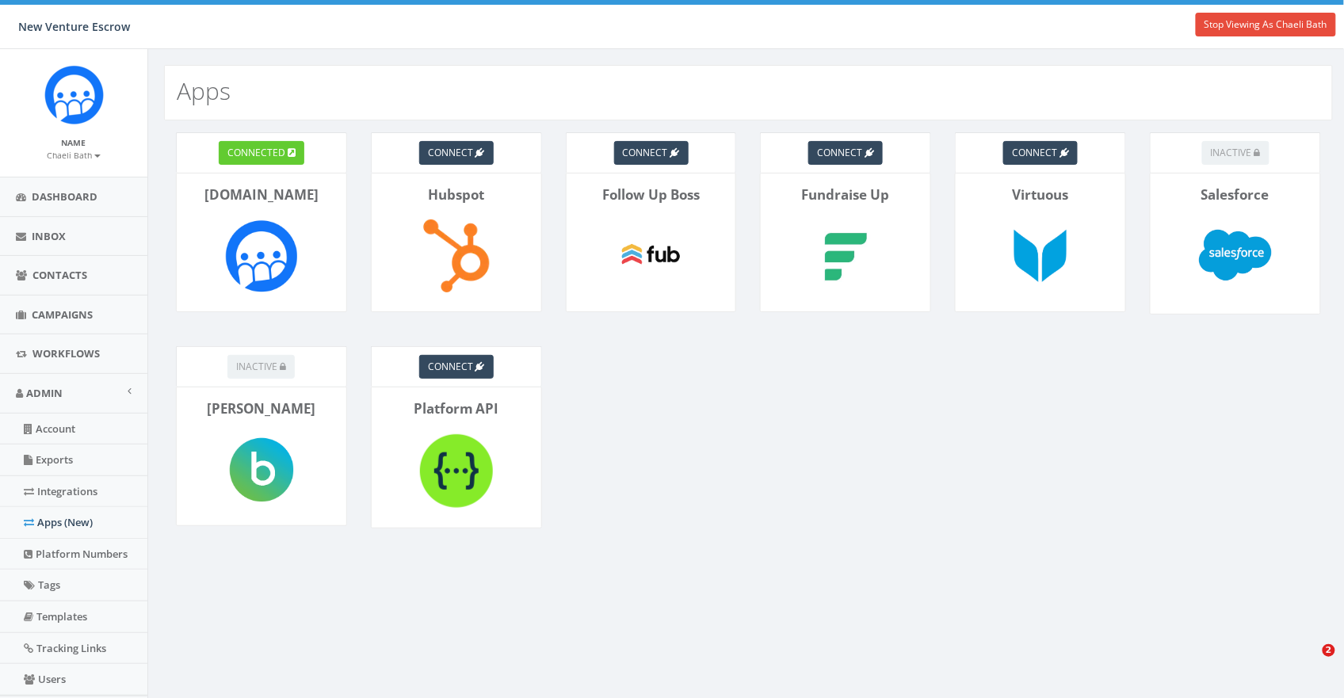
click at [290, 177] on div "Rally.so" at bounding box center [261, 243] width 171 height 140
click at [268, 153] on span "connected" at bounding box center [256, 152] width 58 height 13
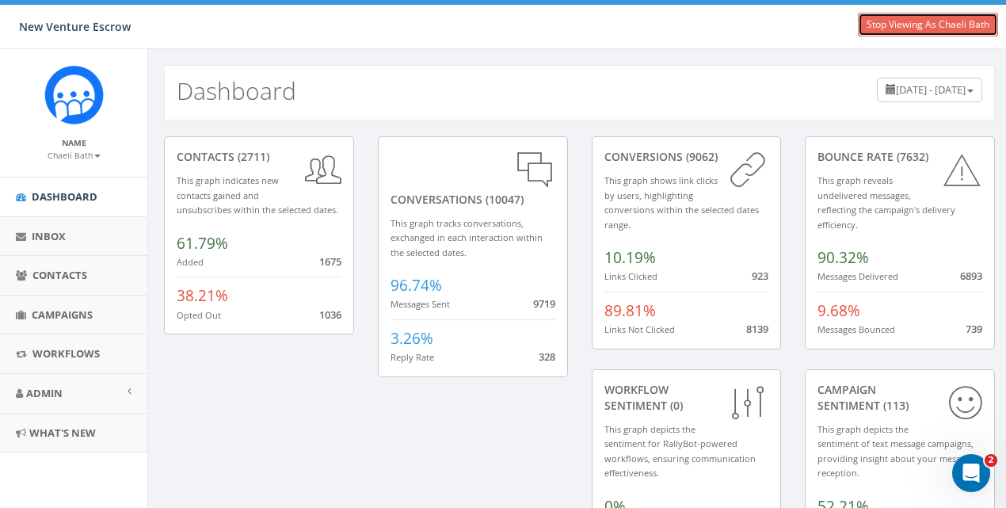
click at [922, 17] on link "Stop Viewing As Chaeli Bath" at bounding box center [928, 25] width 140 height 24
